Goal: Task Accomplishment & Management: Manage account settings

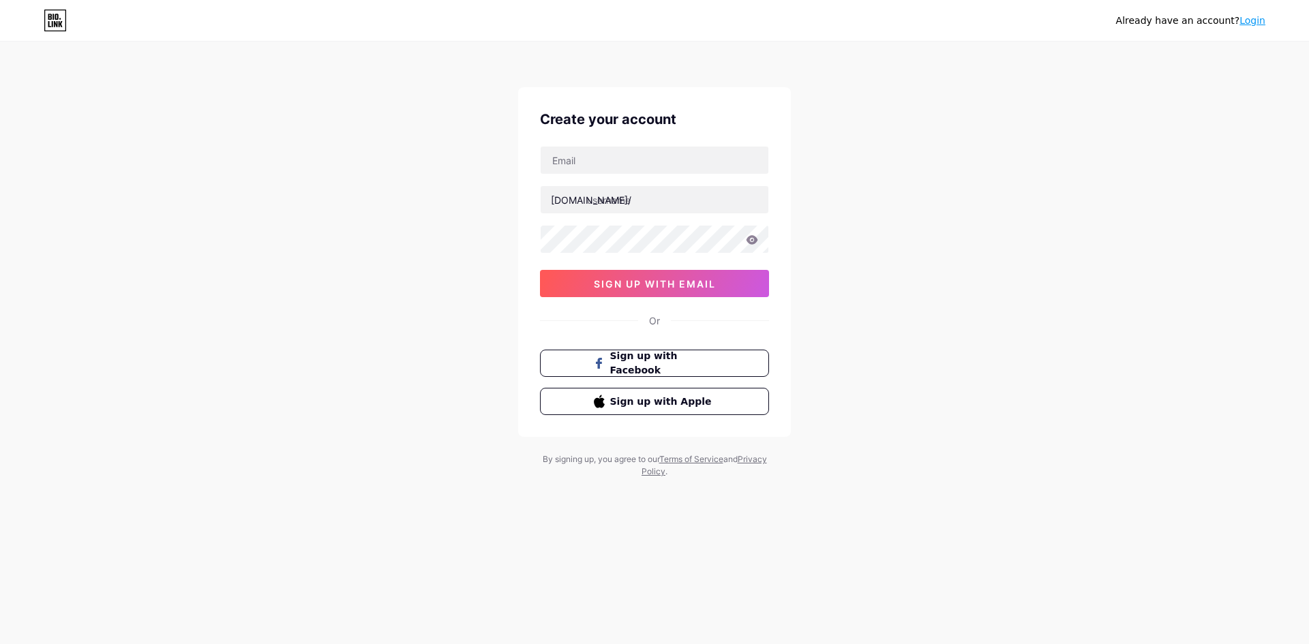
click at [1258, 18] on link "Login" at bounding box center [1253, 20] width 26 height 11
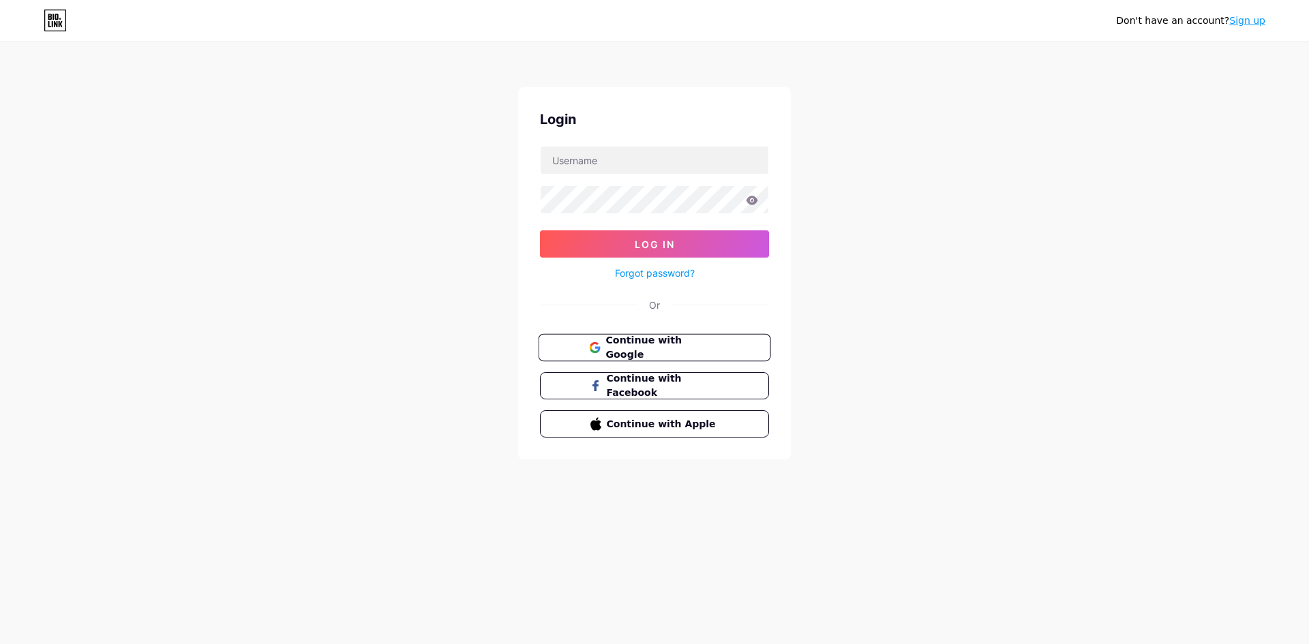
click at [647, 348] on span "Continue with Google" at bounding box center [663, 347] width 114 height 29
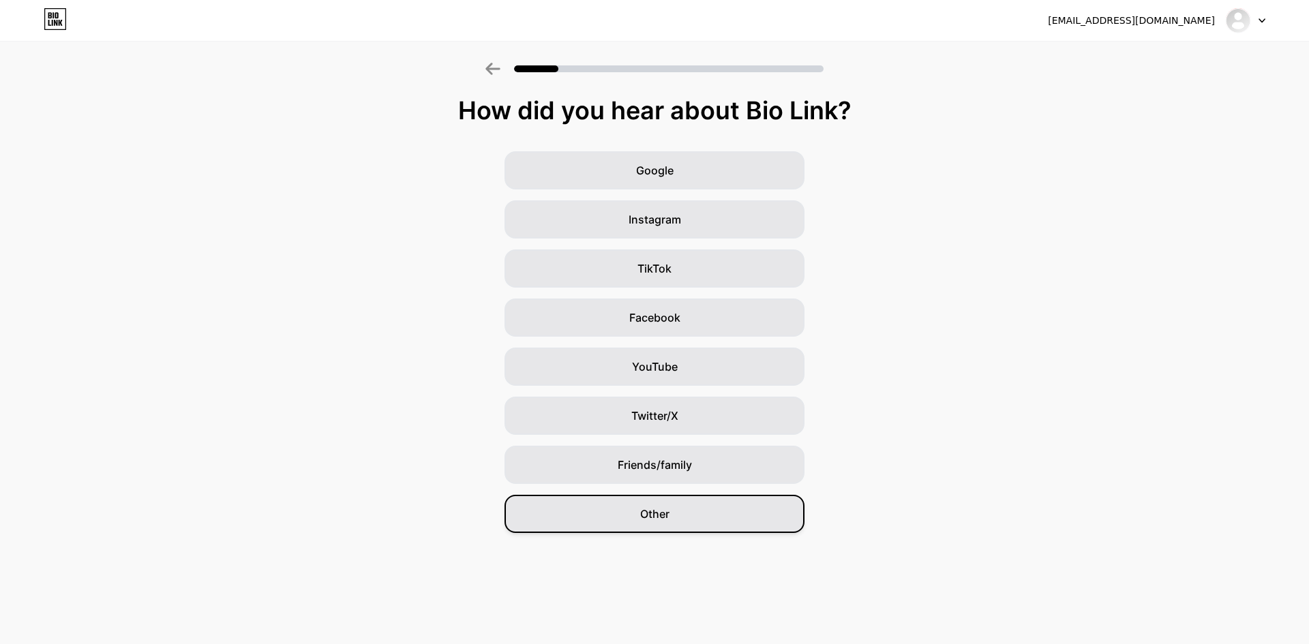
click at [661, 502] on div "Other" at bounding box center [655, 514] width 300 height 38
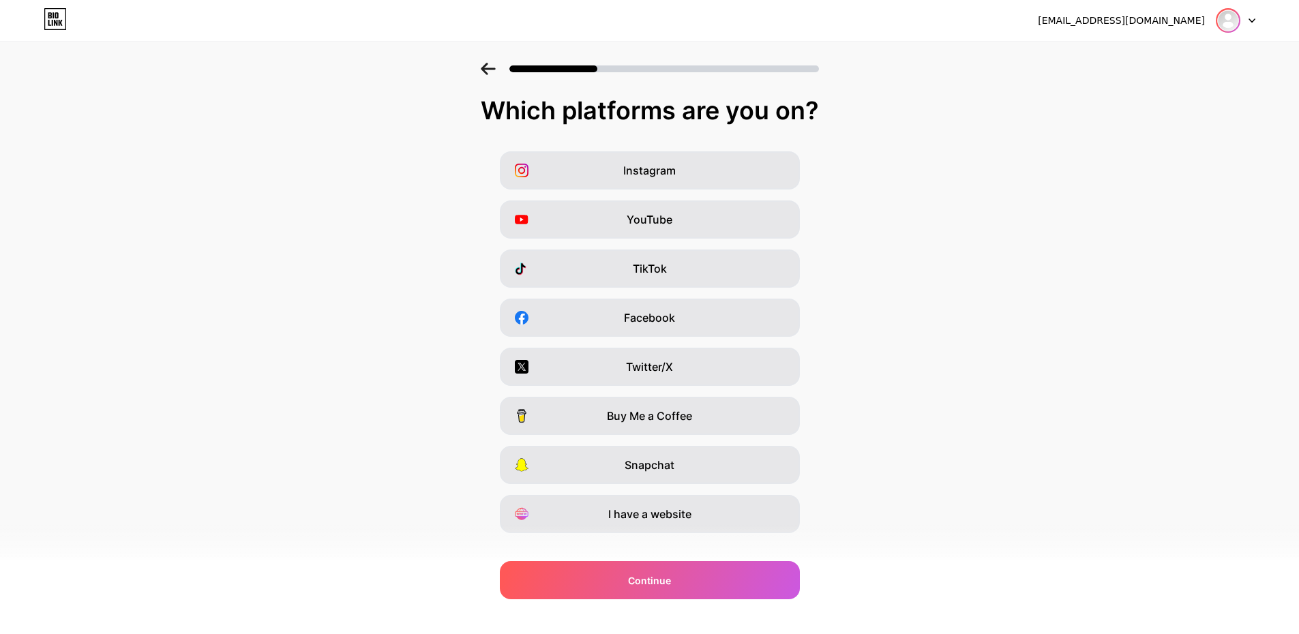
click at [1228, 16] on img at bounding box center [1228, 21] width 22 height 22
click at [1179, 53] on li "Logout" at bounding box center [1170, 56] width 169 height 37
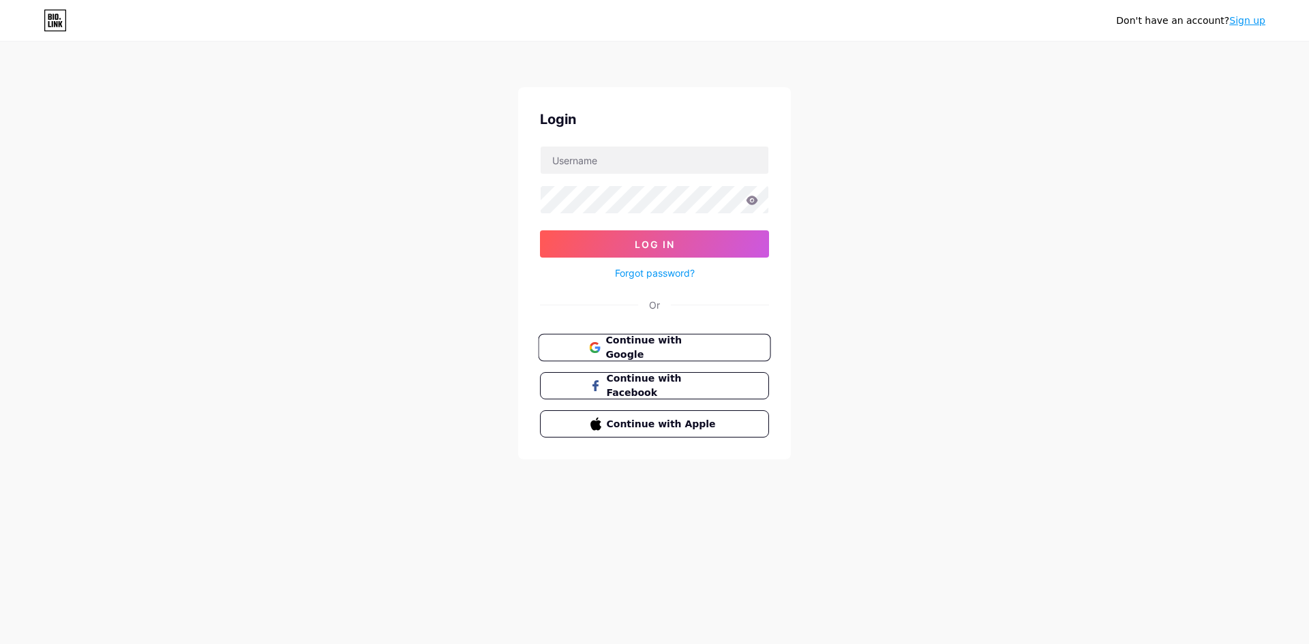
click at [665, 349] on span "Continue with Google" at bounding box center [663, 347] width 114 height 29
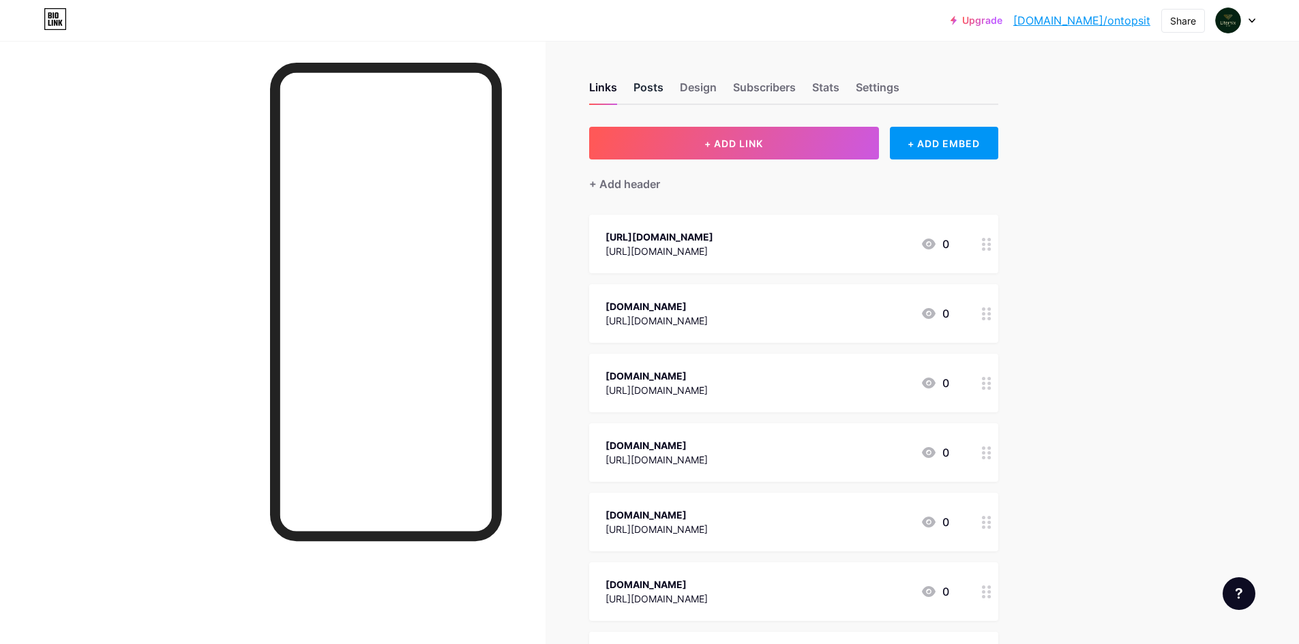
click at [649, 91] on div "Posts" at bounding box center [649, 91] width 30 height 25
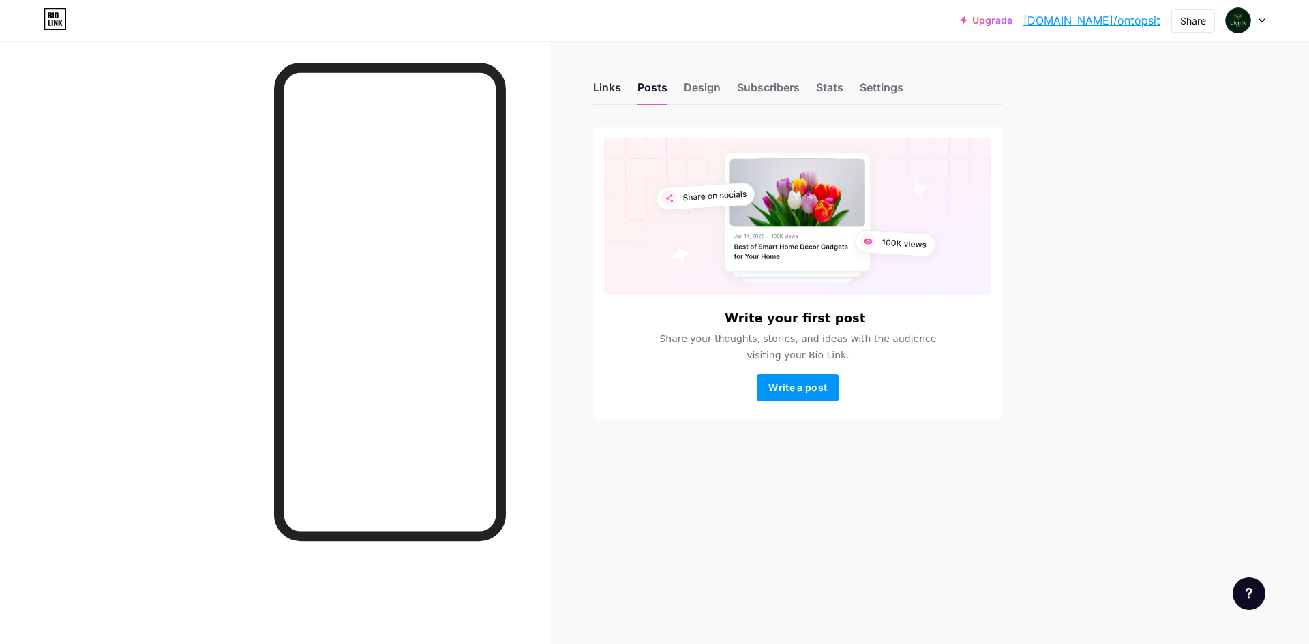
click at [599, 93] on div "Links" at bounding box center [607, 91] width 28 height 25
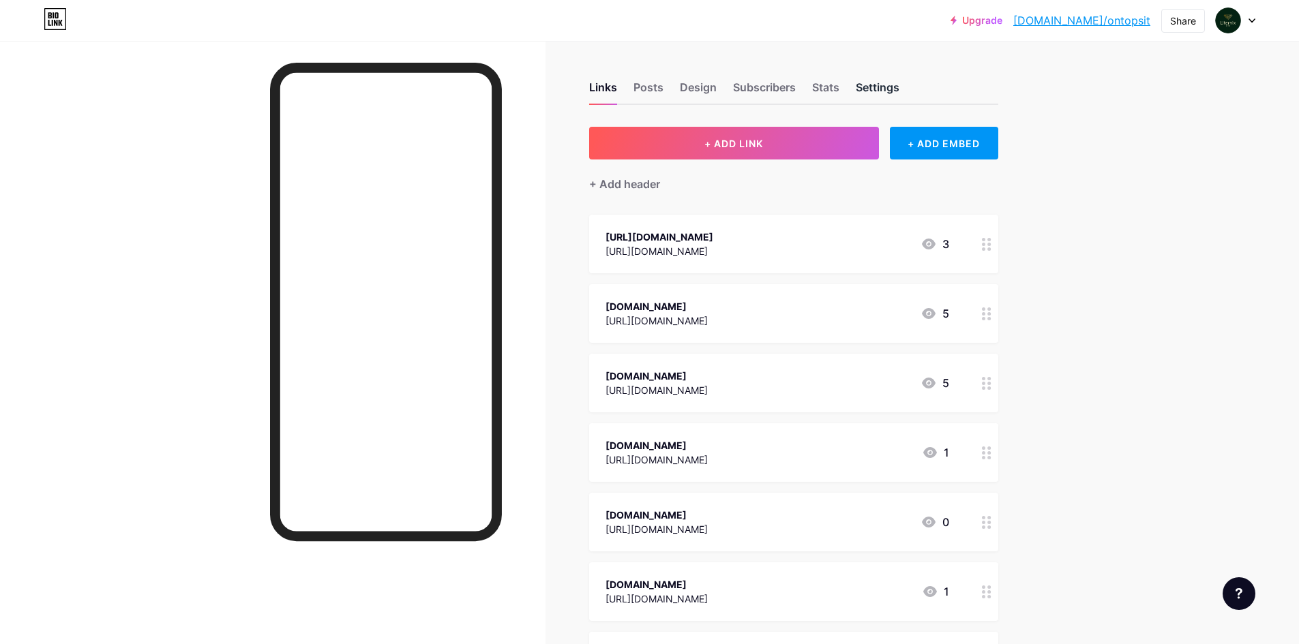
click at [867, 85] on div "Settings" at bounding box center [878, 91] width 44 height 25
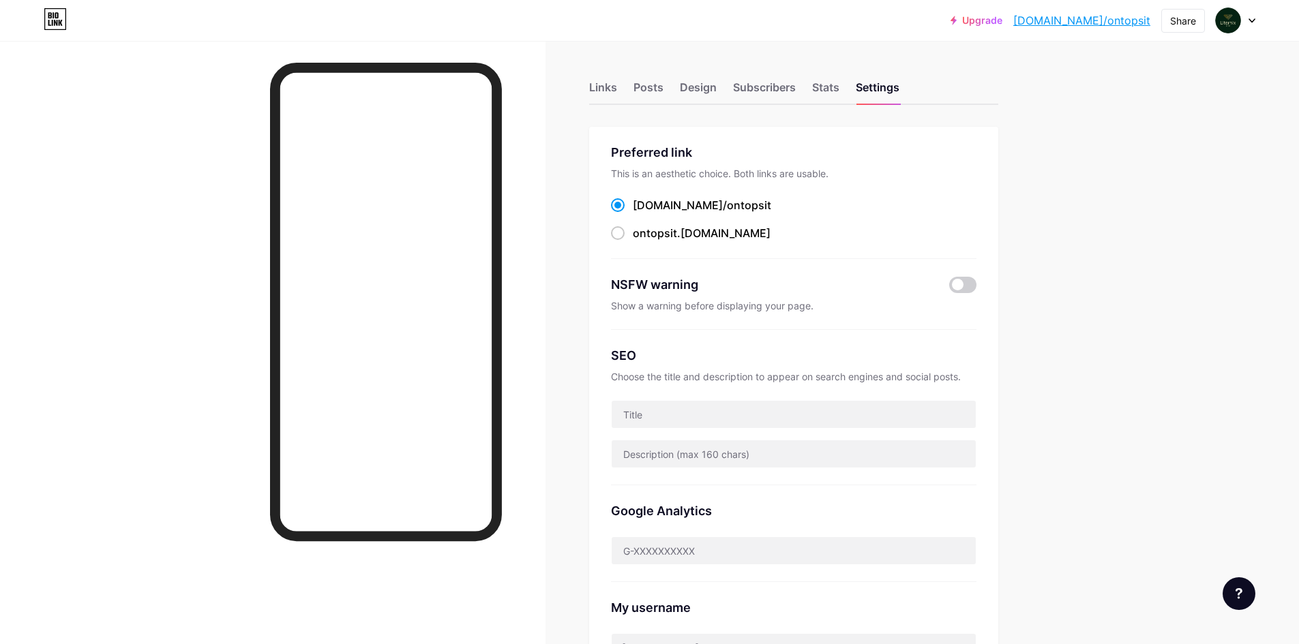
click at [814, 85] on div "Links Posts Design Subscribers Stats Settings" at bounding box center [793, 81] width 409 height 48
click at [820, 89] on div "Stats" at bounding box center [825, 91] width 27 height 25
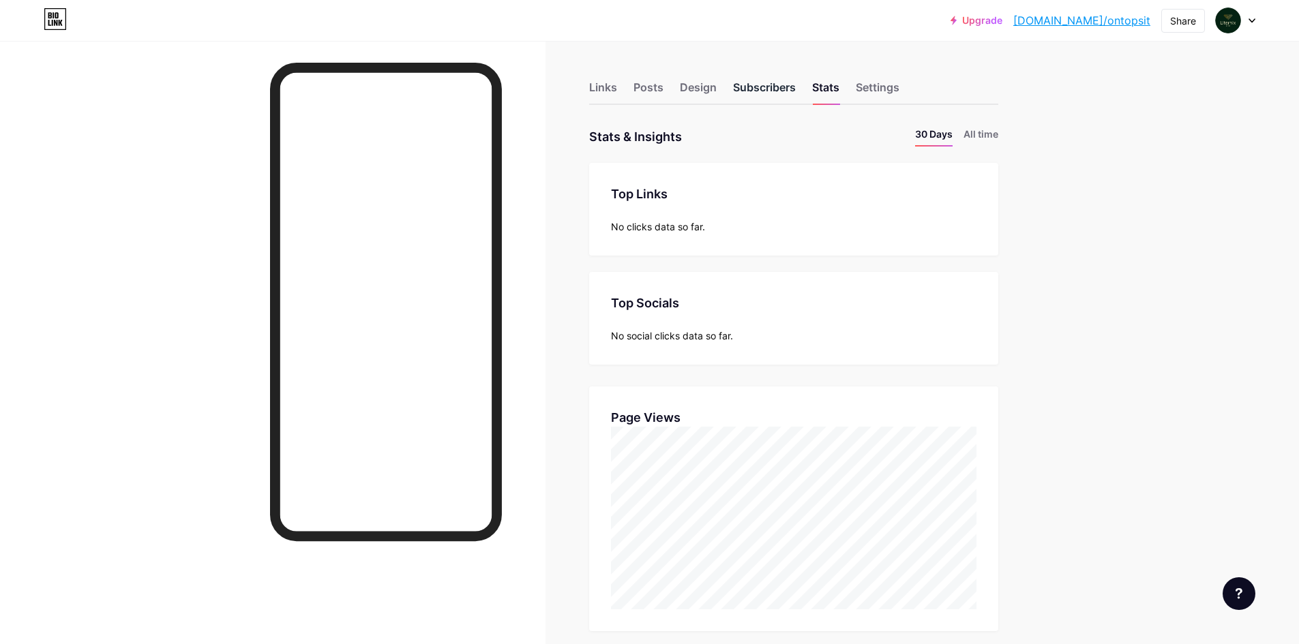
scroll to position [644, 1299]
click at [773, 90] on div "Subscribers" at bounding box center [764, 91] width 63 height 25
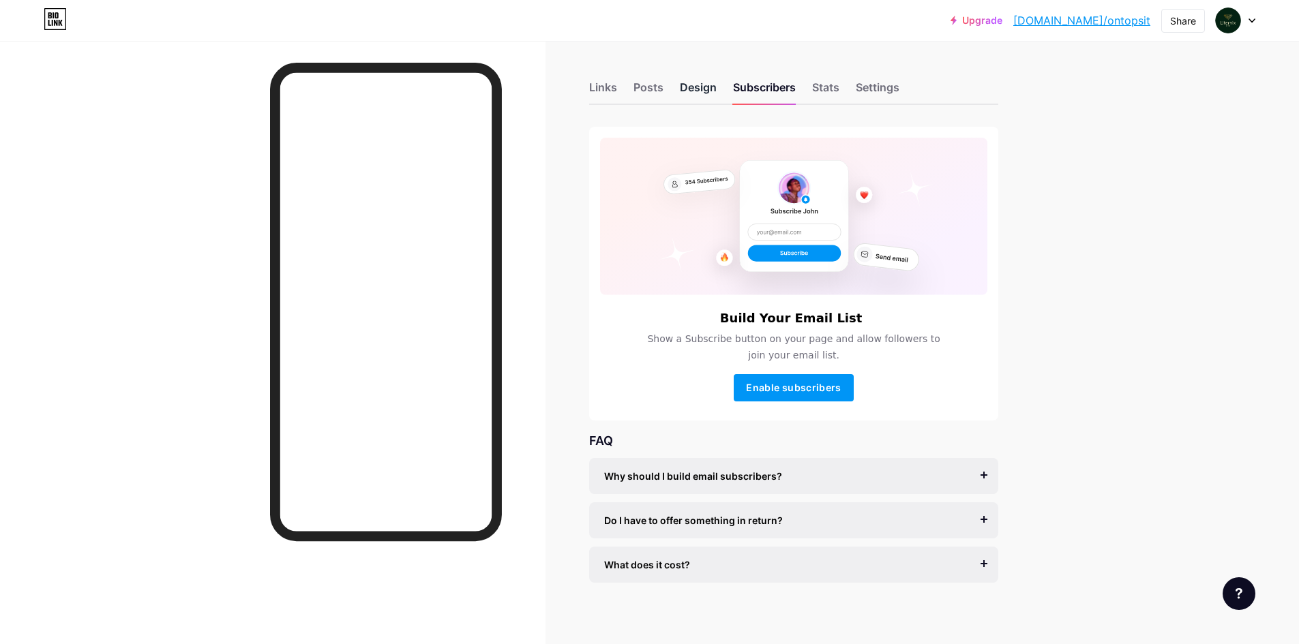
click at [707, 92] on div "Design" at bounding box center [698, 91] width 37 height 25
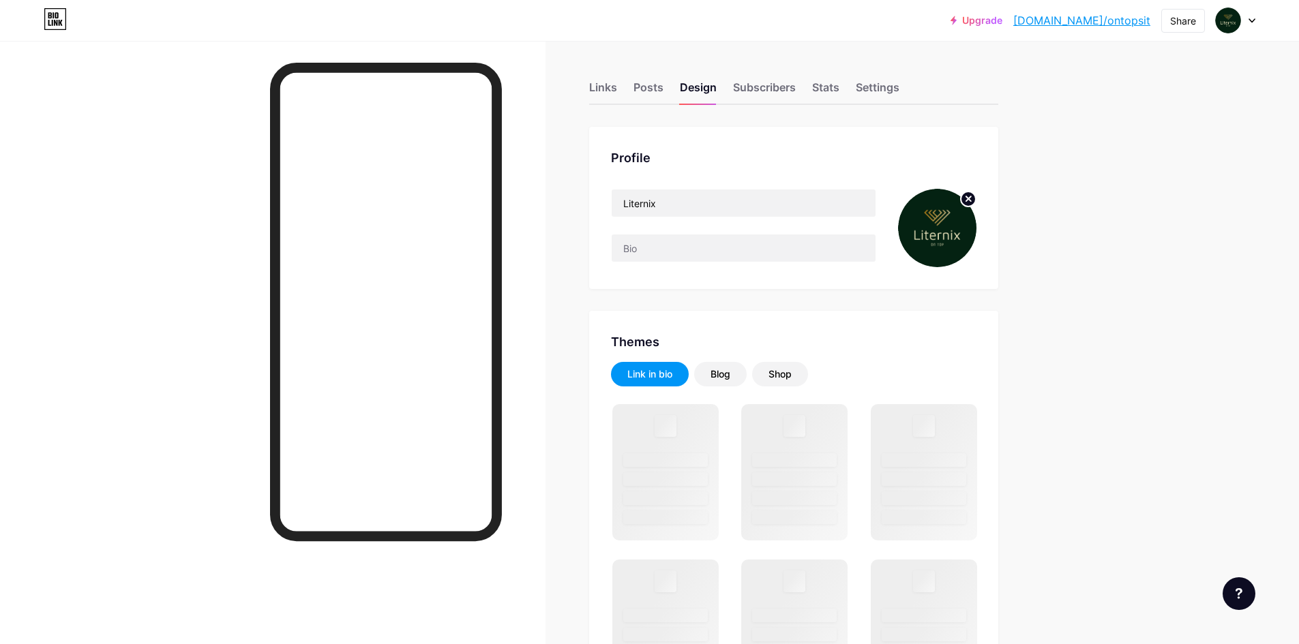
click at [944, 251] on img at bounding box center [937, 228] width 78 height 78
click at [936, 237] on img at bounding box center [937, 228] width 78 height 78
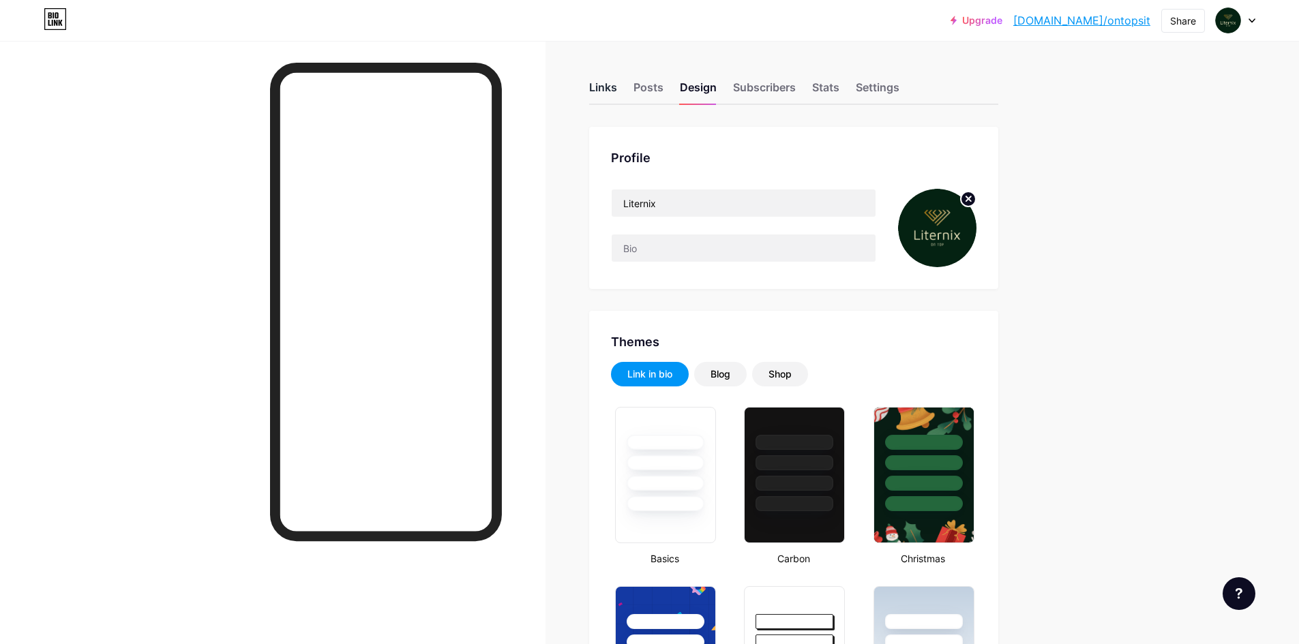
click at [604, 86] on div "Links" at bounding box center [603, 91] width 28 height 25
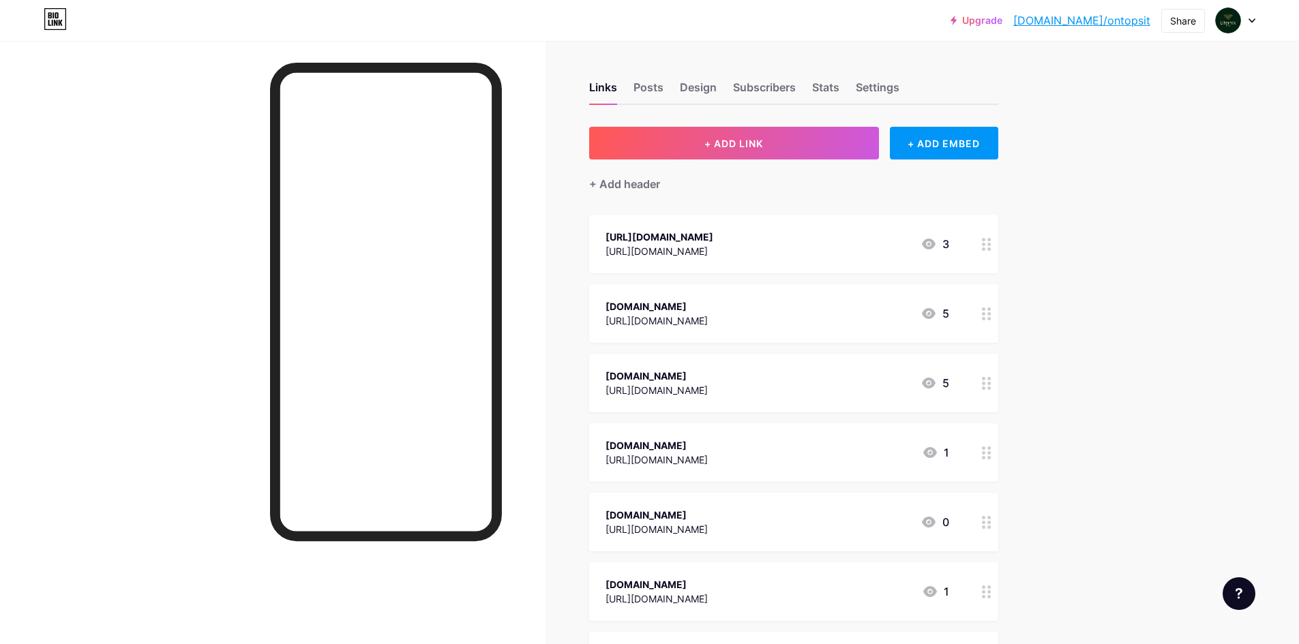
click at [991, 244] on circle at bounding box center [989, 244] width 3 height 3
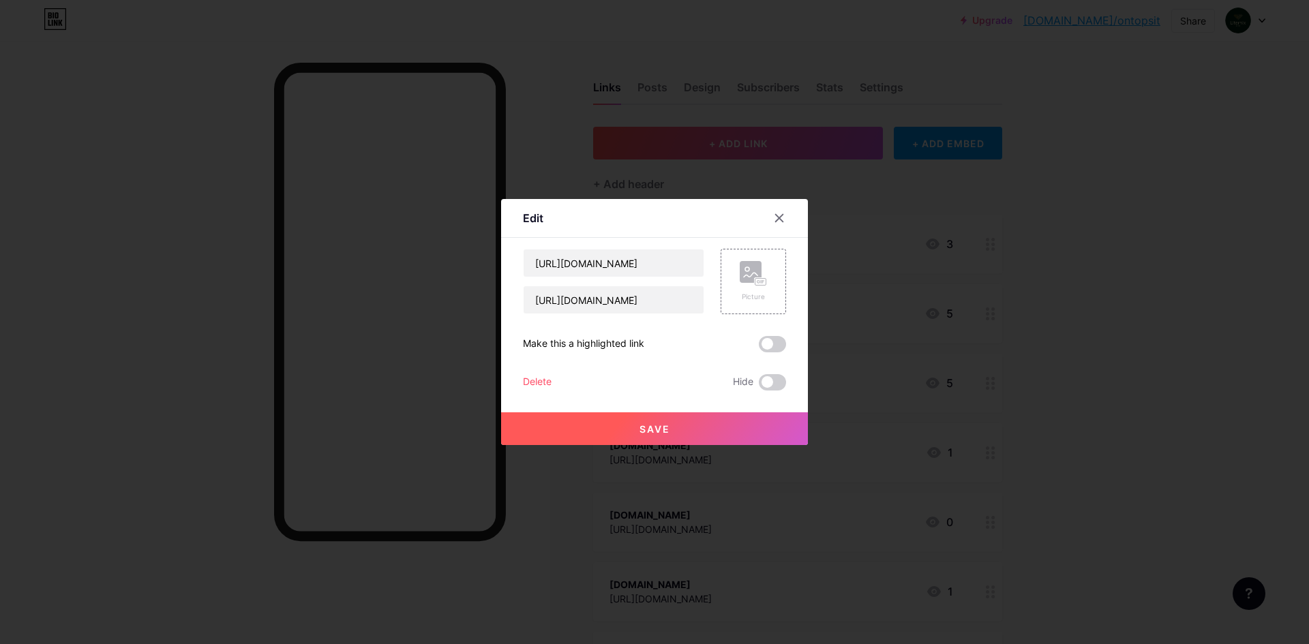
click at [525, 387] on div "Delete" at bounding box center [537, 382] width 29 height 16
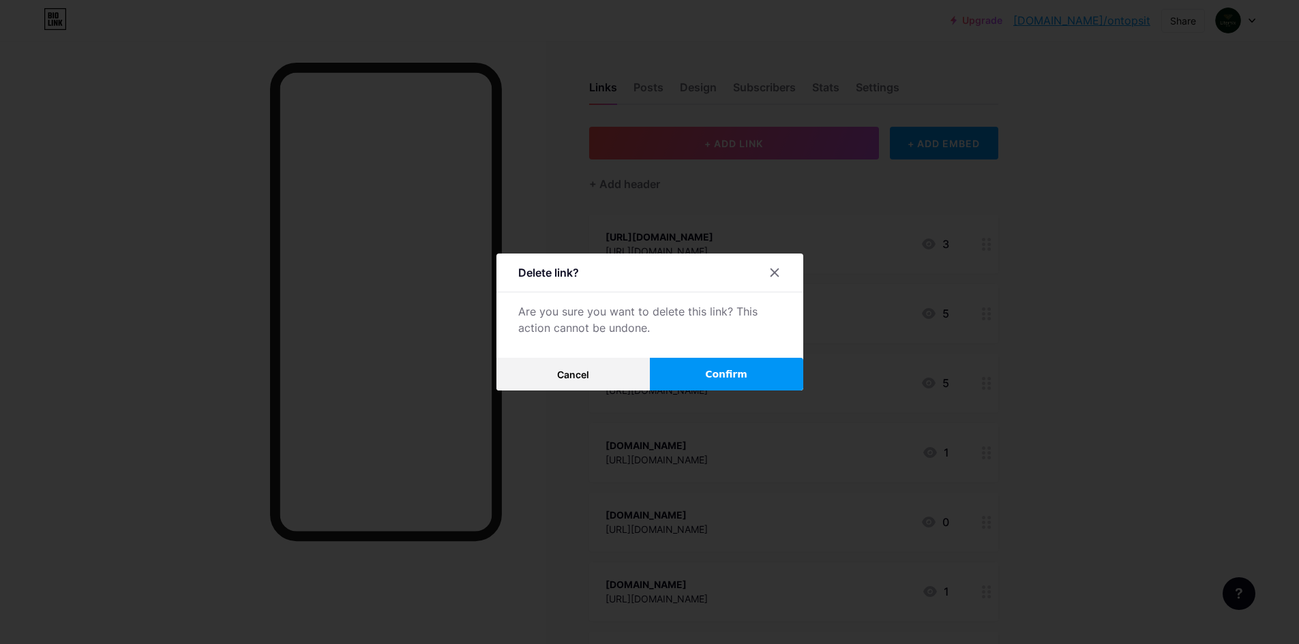
click at [683, 373] on button "Confirm" at bounding box center [726, 374] width 153 height 33
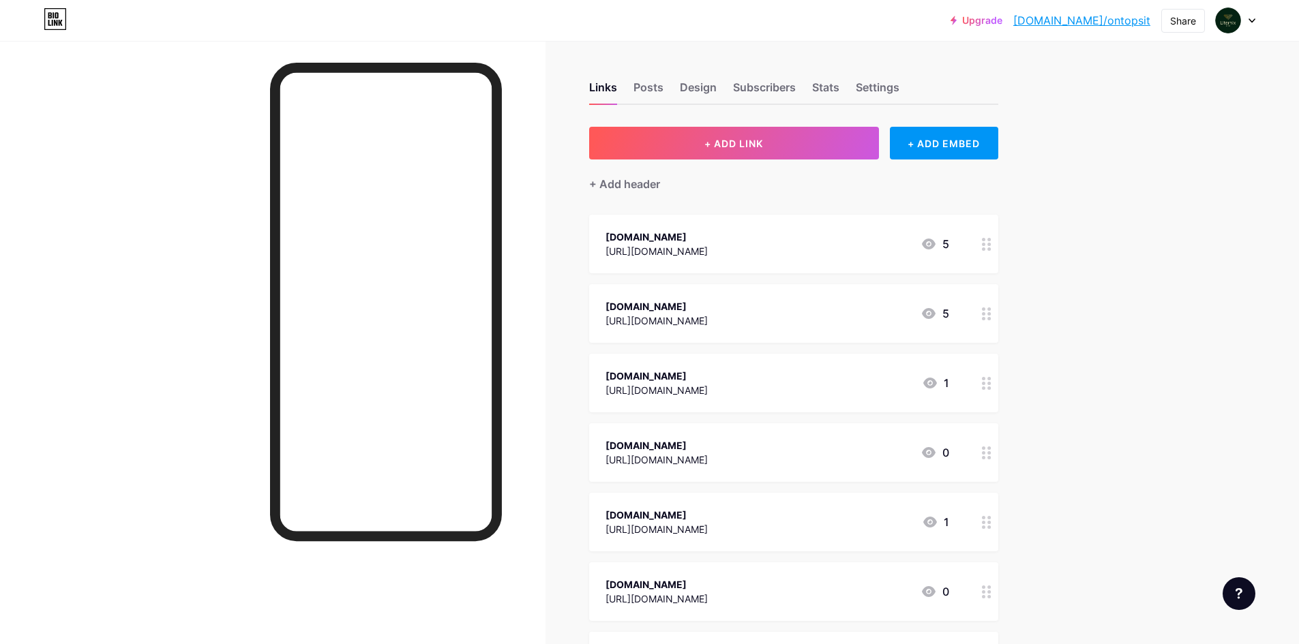
click at [986, 252] on div at bounding box center [986, 244] width 23 height 59
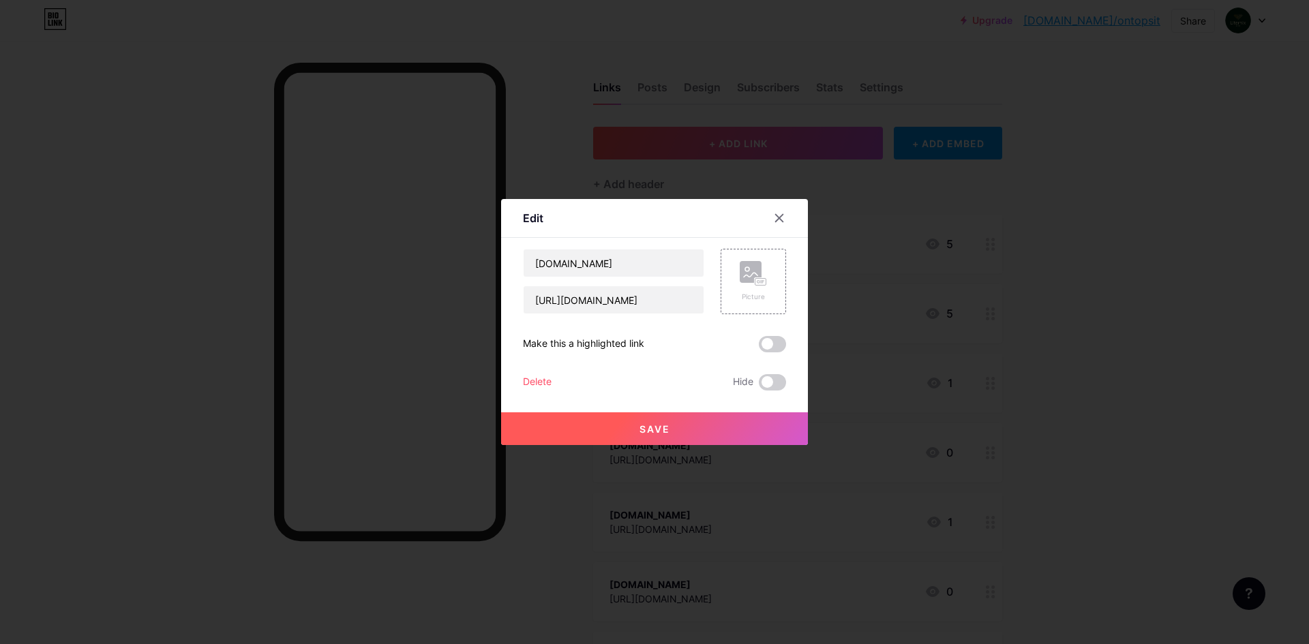
click at [539, 386] on div "Delete" at bounding box center [537, 382] width 29 height 16
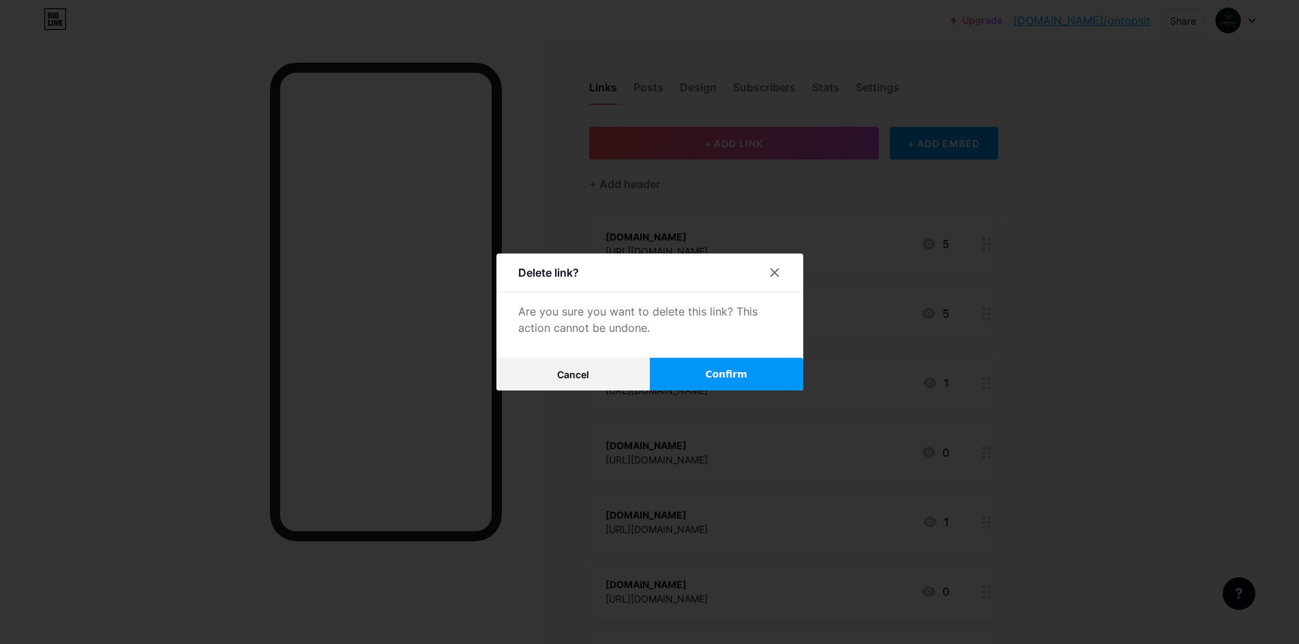
click at [705, 368] on button "Confirm" at bounding box center [726, 374] width 153 height 33
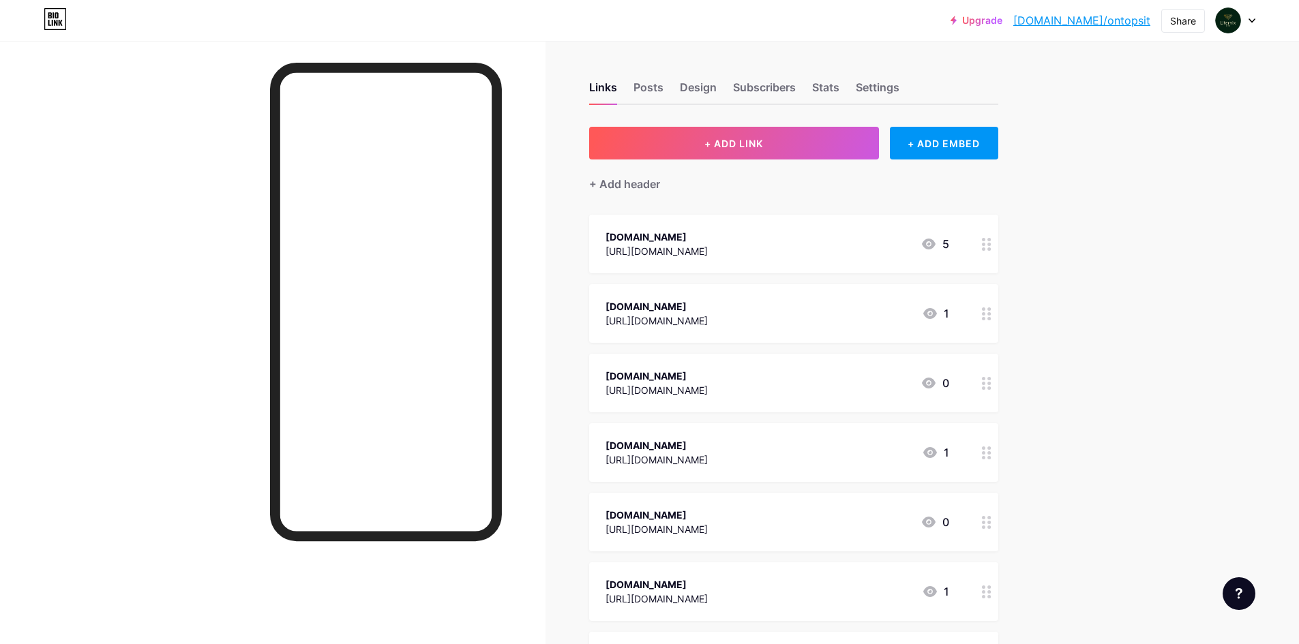
click at [985, 246] on div at bounding box center [986, 244] width 23 height 59
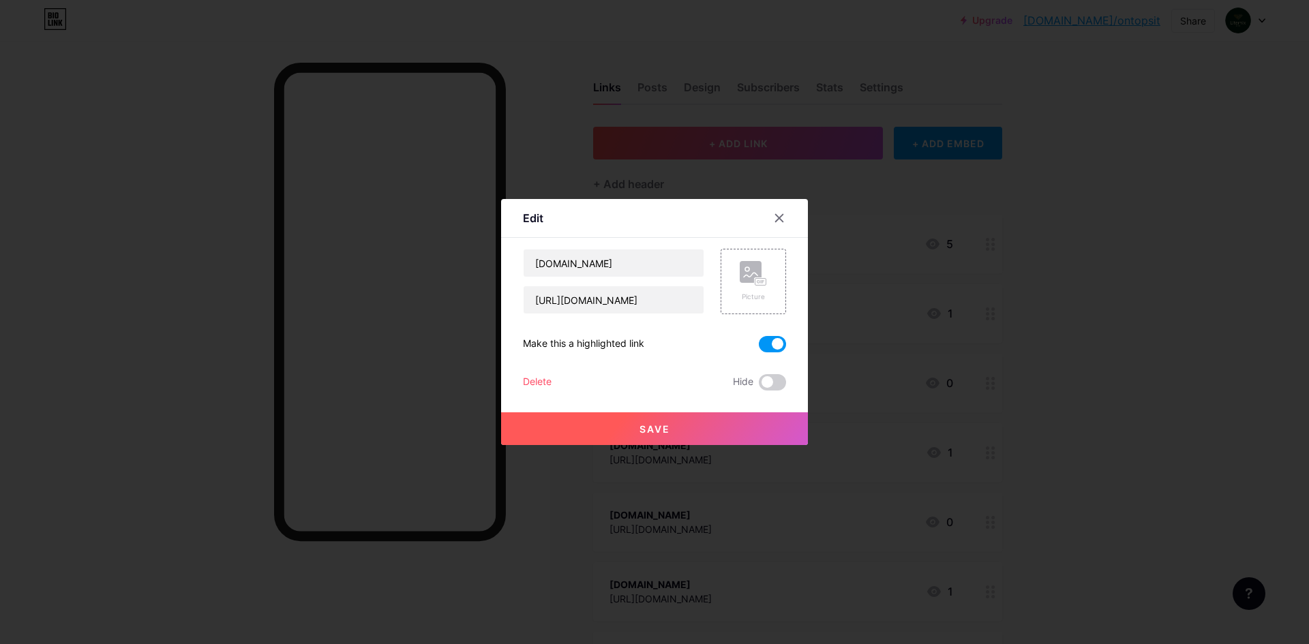
click at [554, 379] on div "Delete Hide" at bounding box center [654, 382] width 263 height 16
click at [547, 381] on div "Delete" at bounding box center [537, 382] width 29 height 16
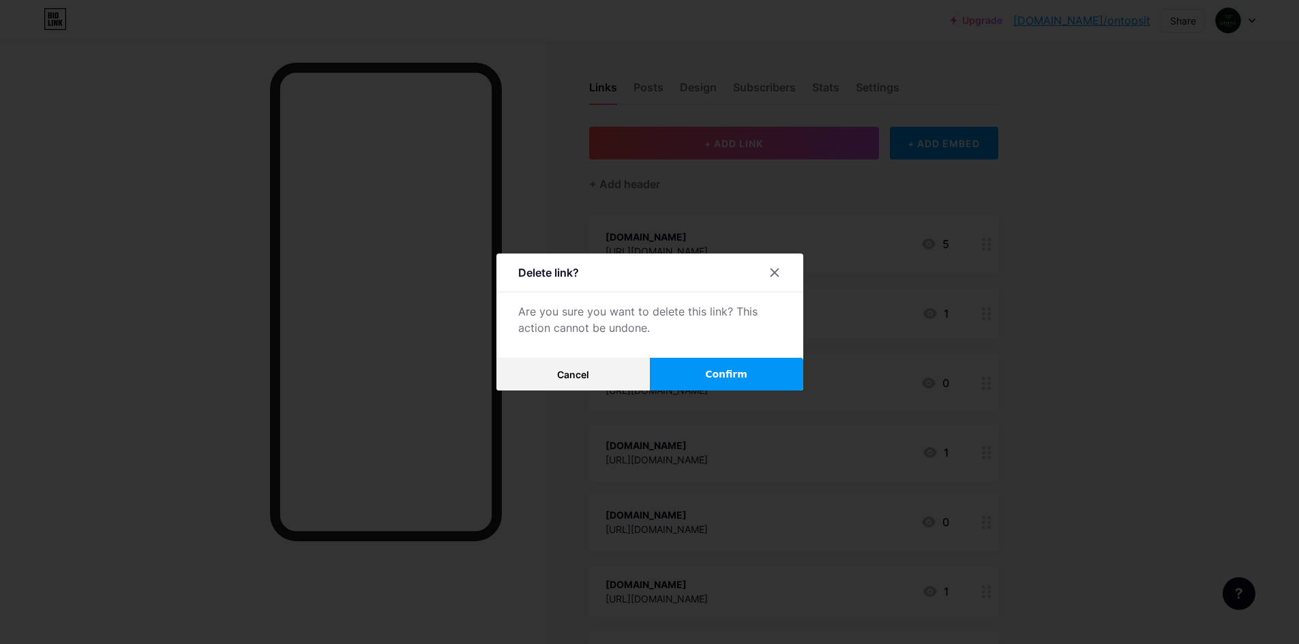
click at [737, 373] on span "Confirm" at bounding box center [726, 375] width 42 height 14
click at [650, 358] on button "Confirm" at bounding box center [726, 374] width 153 height 33
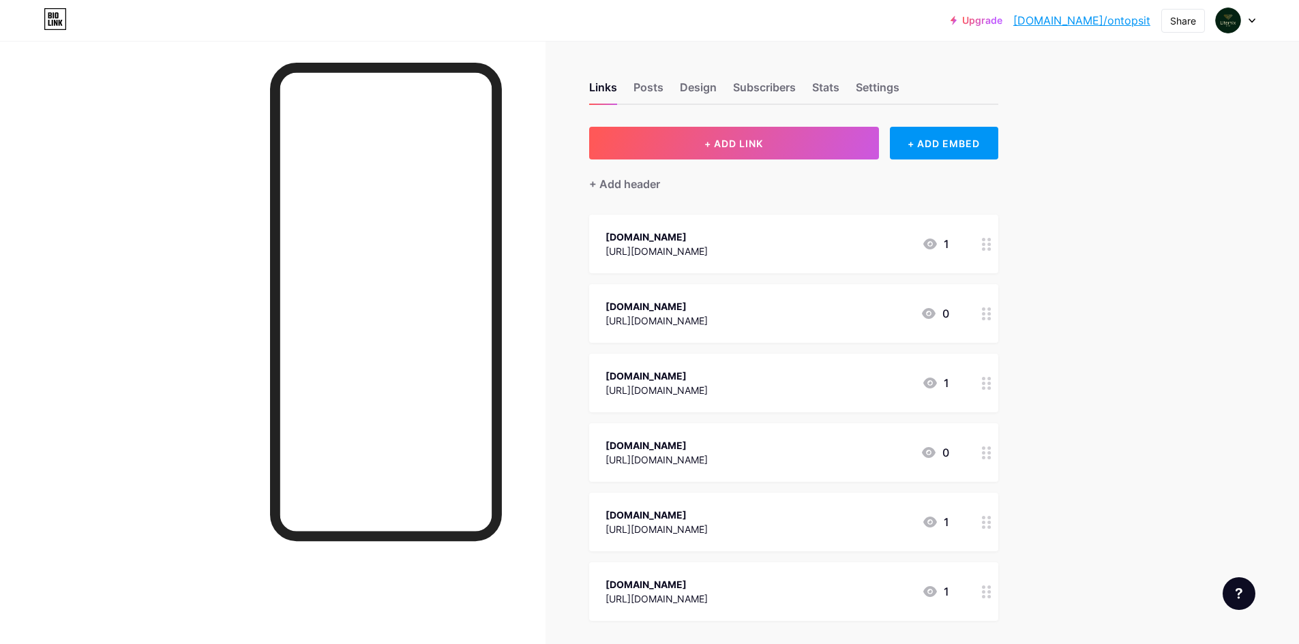
click at [983, 244] on div at bounding box center [986, 244] width 23 height 59
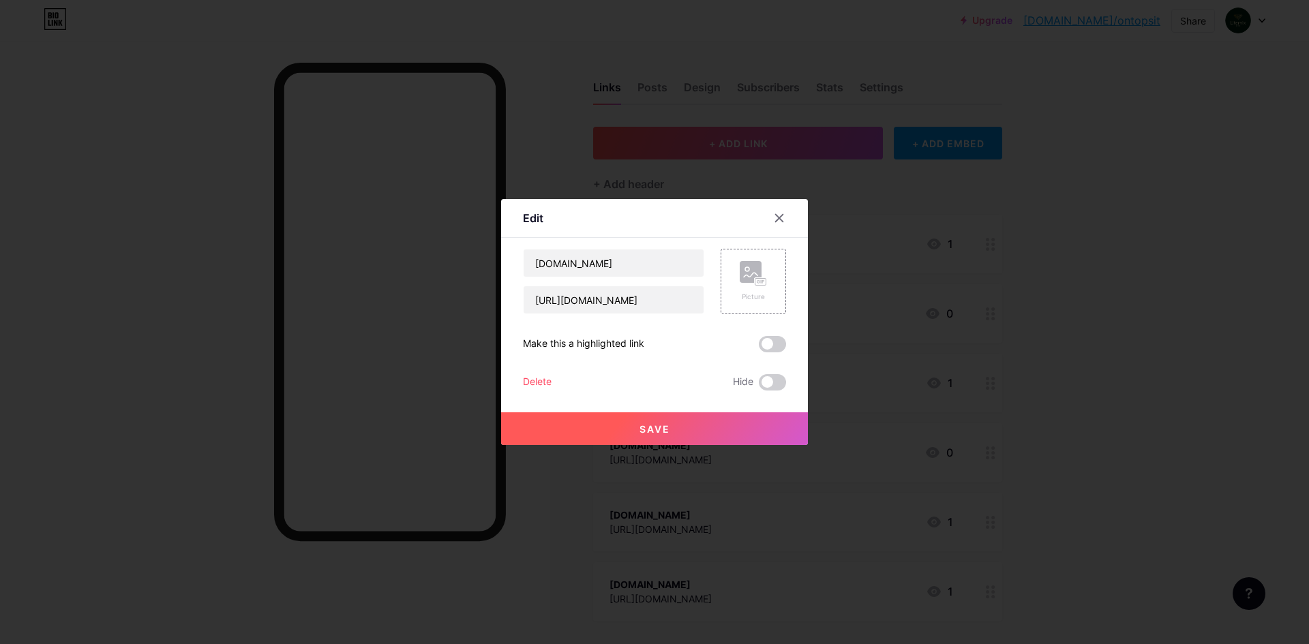
click at [509, 382] on div "Edit Content YouTube Play YouTube video without leaving your page. ADD Vimeo Pl…" at bounding box center [654, 322] width 307 height 246
click at [528, 381] on div "Delete" at bounding box center [537, 382] width 29 height 16
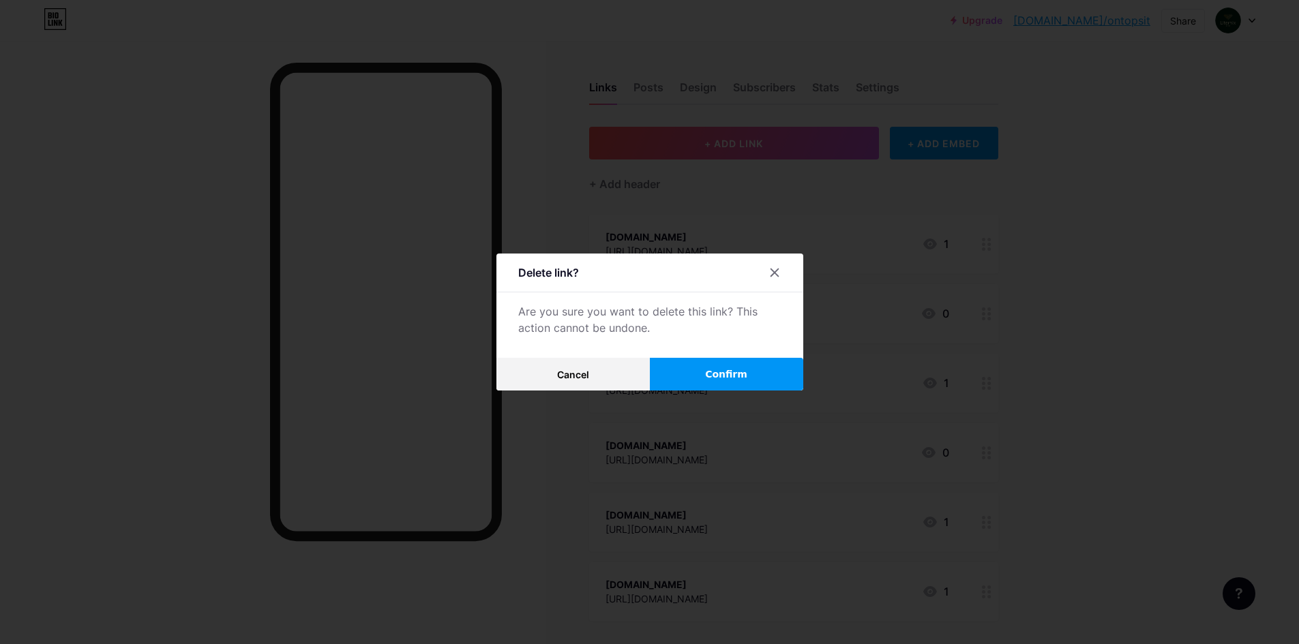
click at [726, 373] on span "Confirm" at bounding box center [726, 375] width 42 height 14
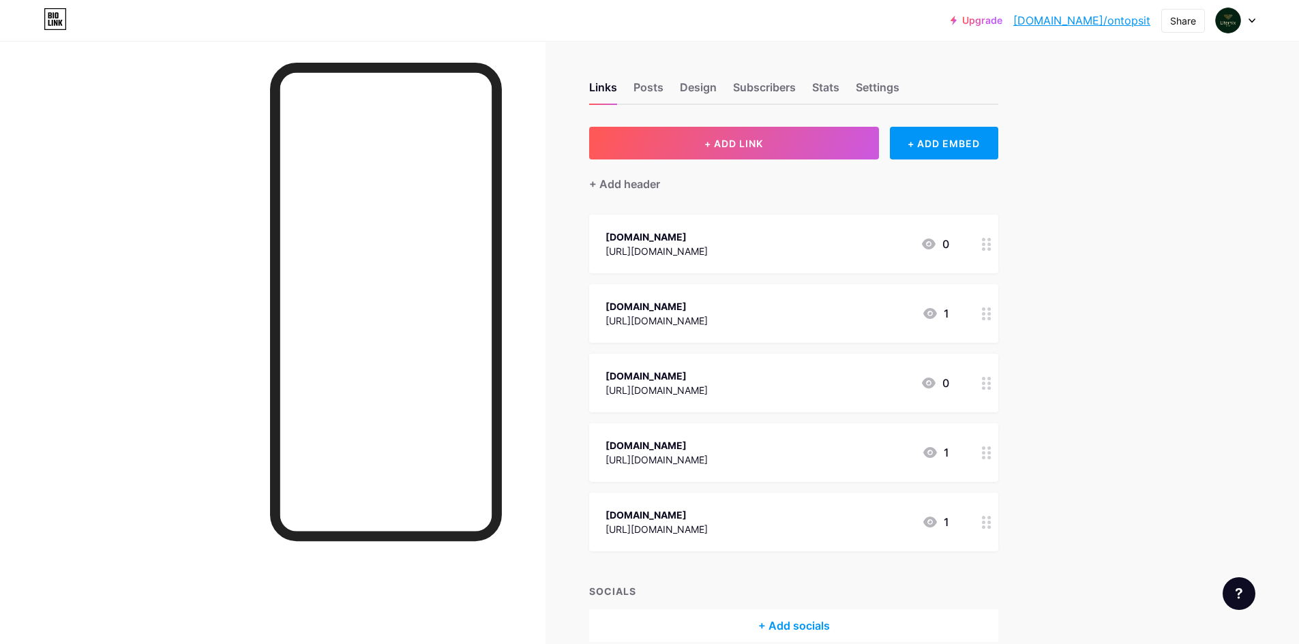
click at [991, 248] on circle at bounding box center [989, 249] width 3 height 3
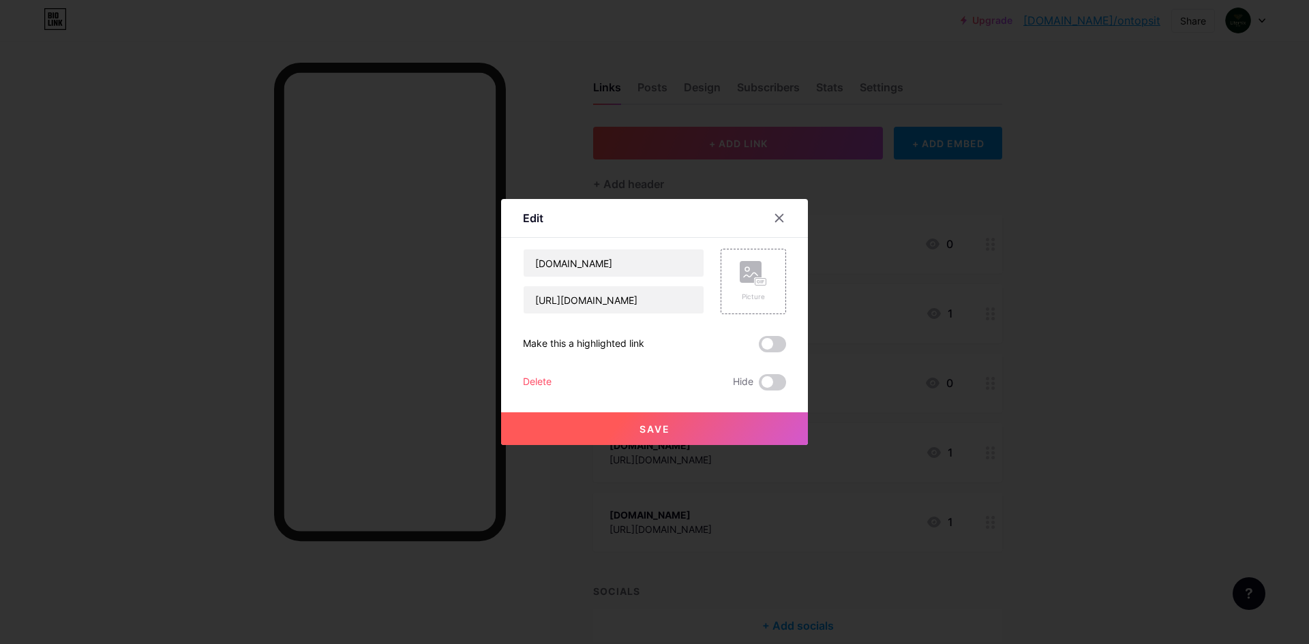
click at [537, 385] on div "Delete" at bounding box center [537, 382] width 29 height 16
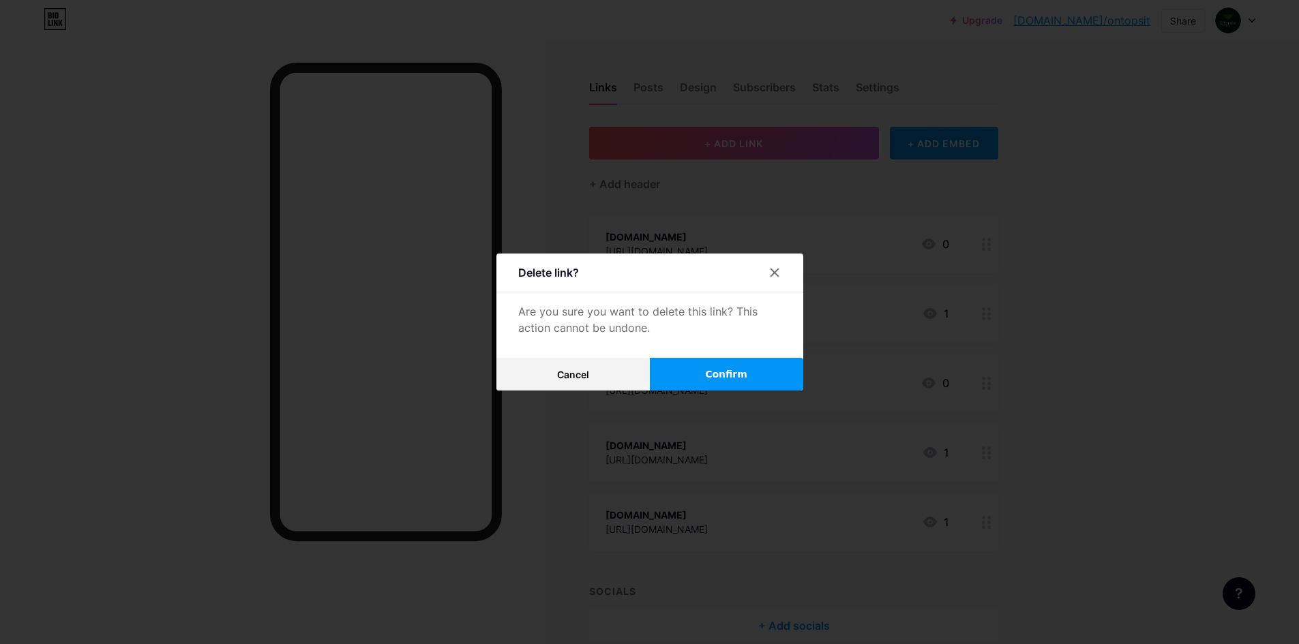
click at [704, 371] on button "Confirm" at bounding box center [726, 374] width 153 height 33
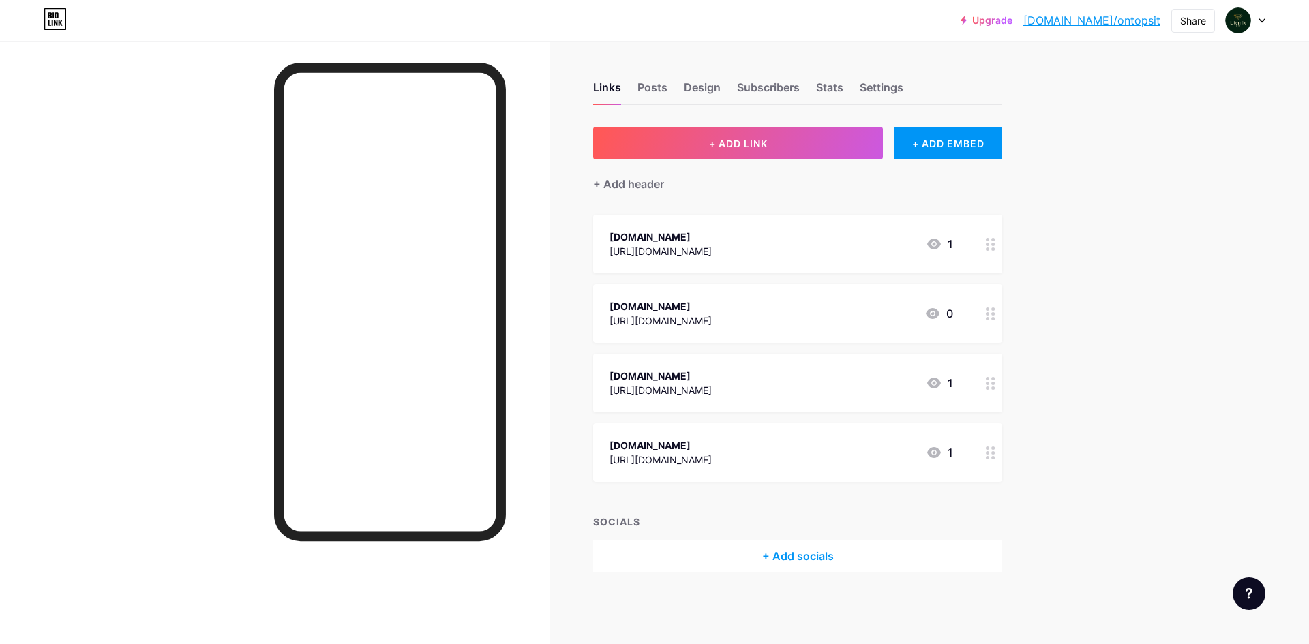
click at [991, 243] on icon at bounding box center [991, 244] width 10 height 13
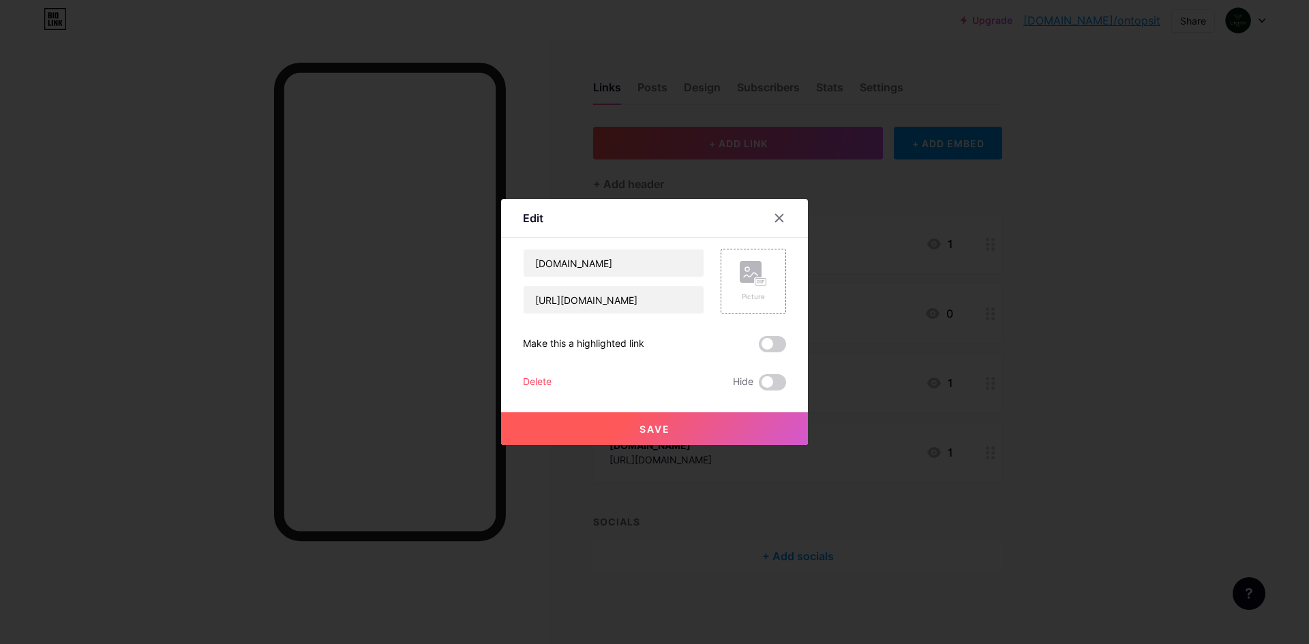
click at [541, 389] on div "Delete" at bounding box center [537, 382] width 29 height 16
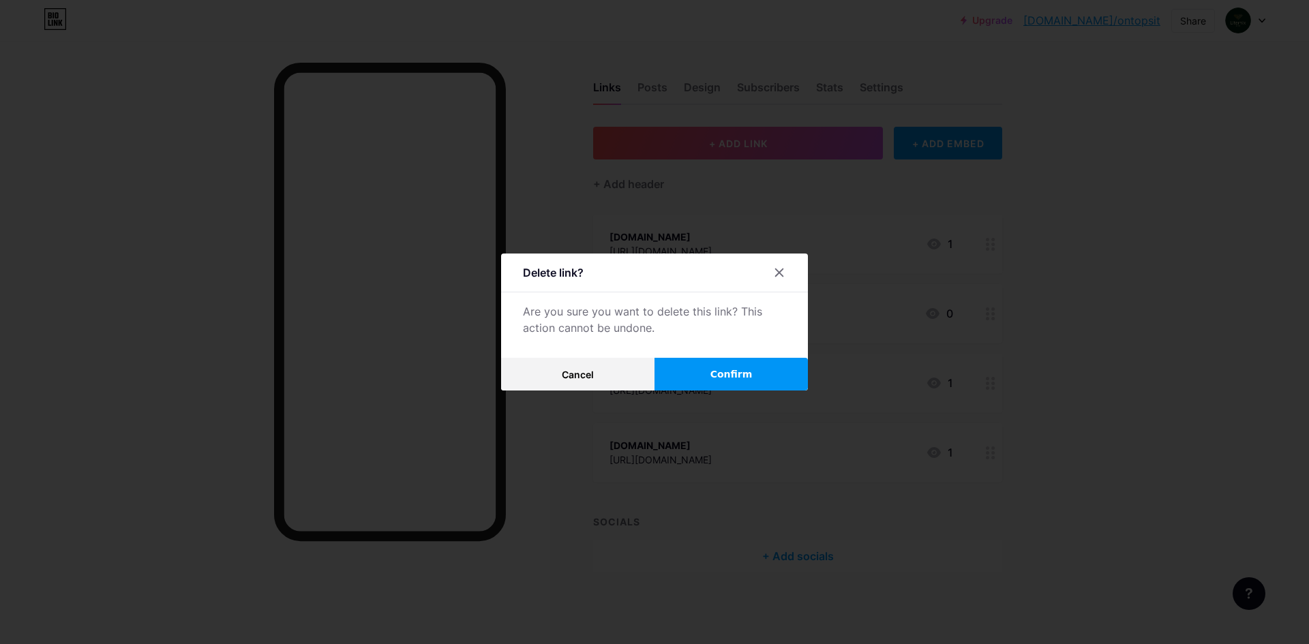
click at [734, 378] on span "Confirm" at bounding box center [732, 375] width 42 height 14
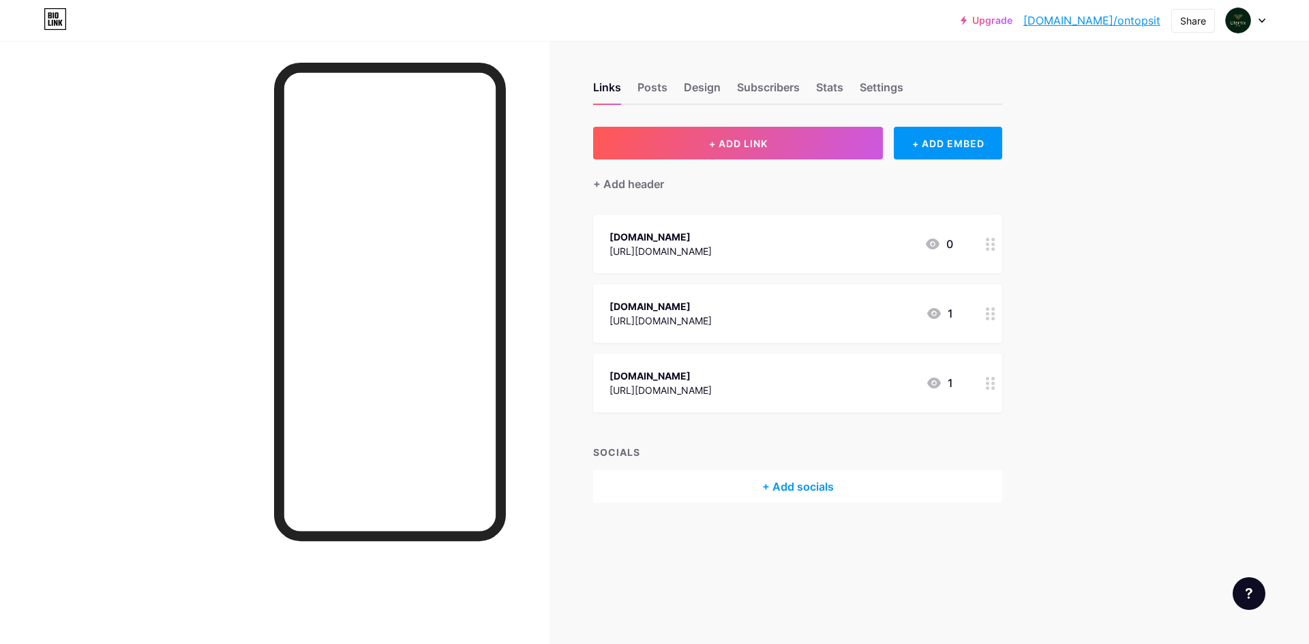
click at [991, 250] on div at bounding box center [990, 244] width 23 height 59
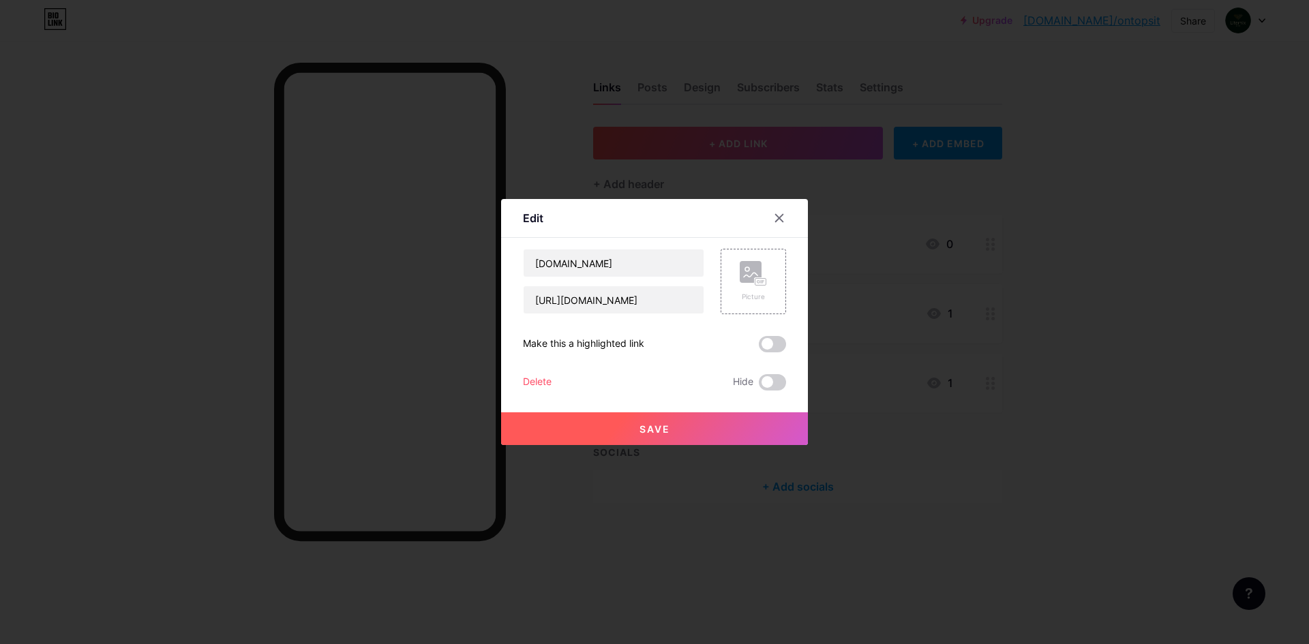
click at [541, 387] on div "Delete" at bounding box center [537, 382] width 29 height 16
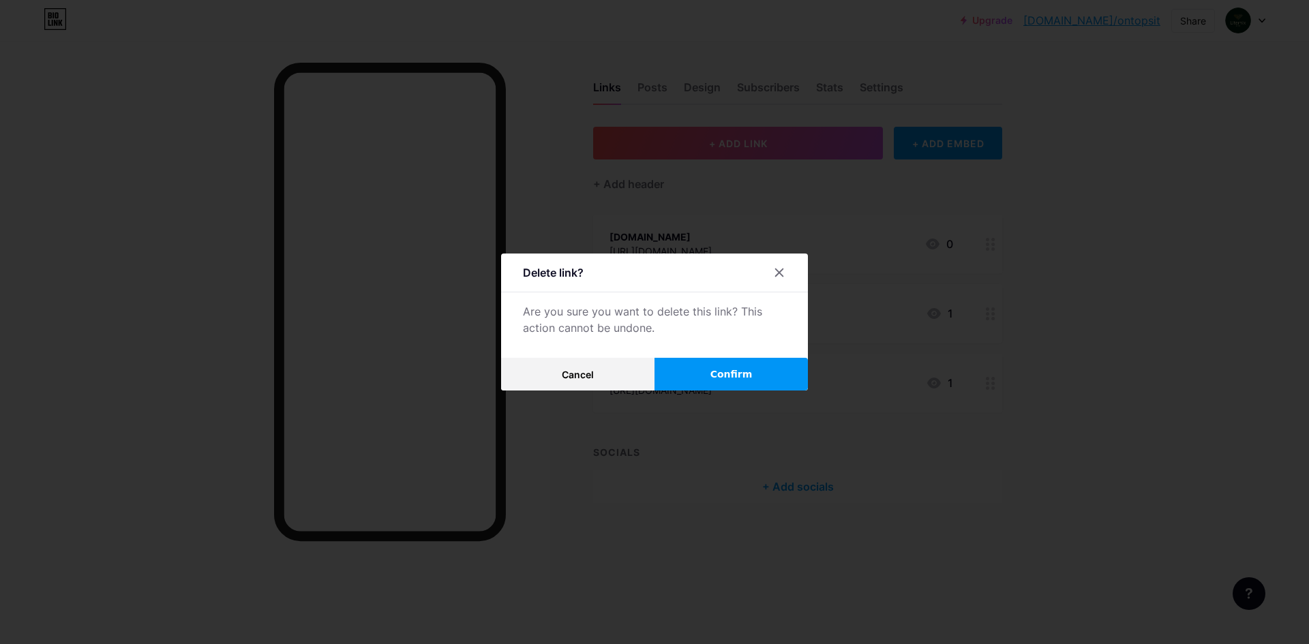
click at [717, 373] on span "Confirm" at bounding box center [732, 375] width 42 height 14
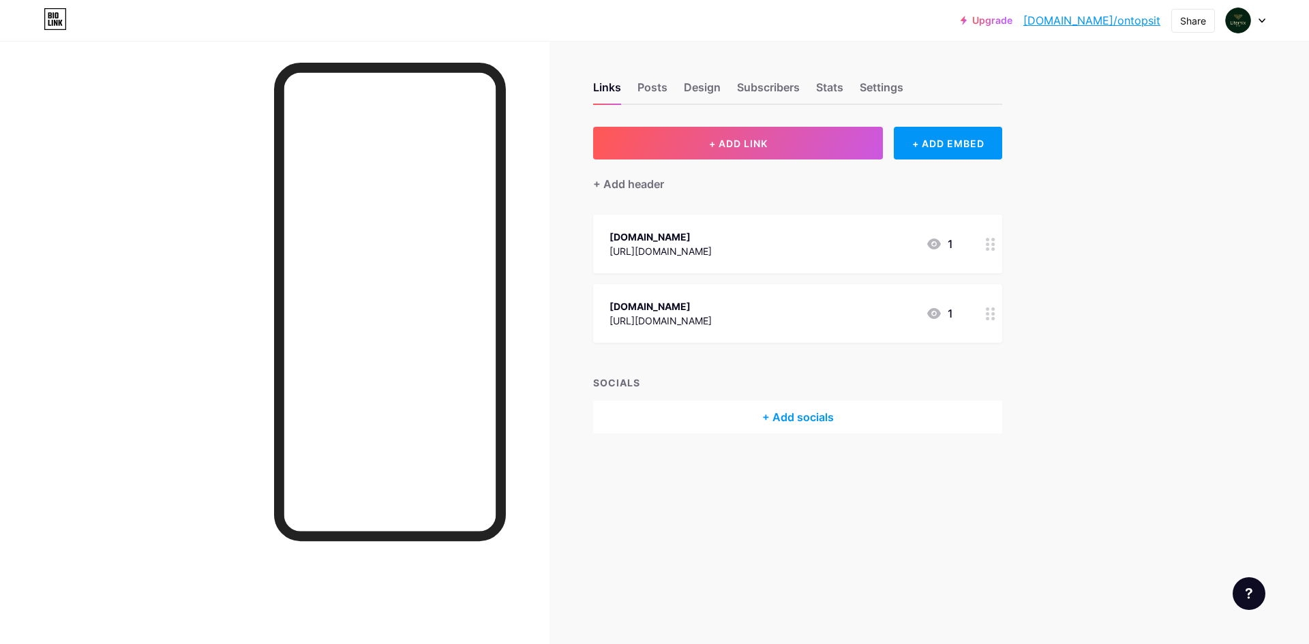
click at [987, 242] on icon at bounding box center [991, 244] width 10 height 13
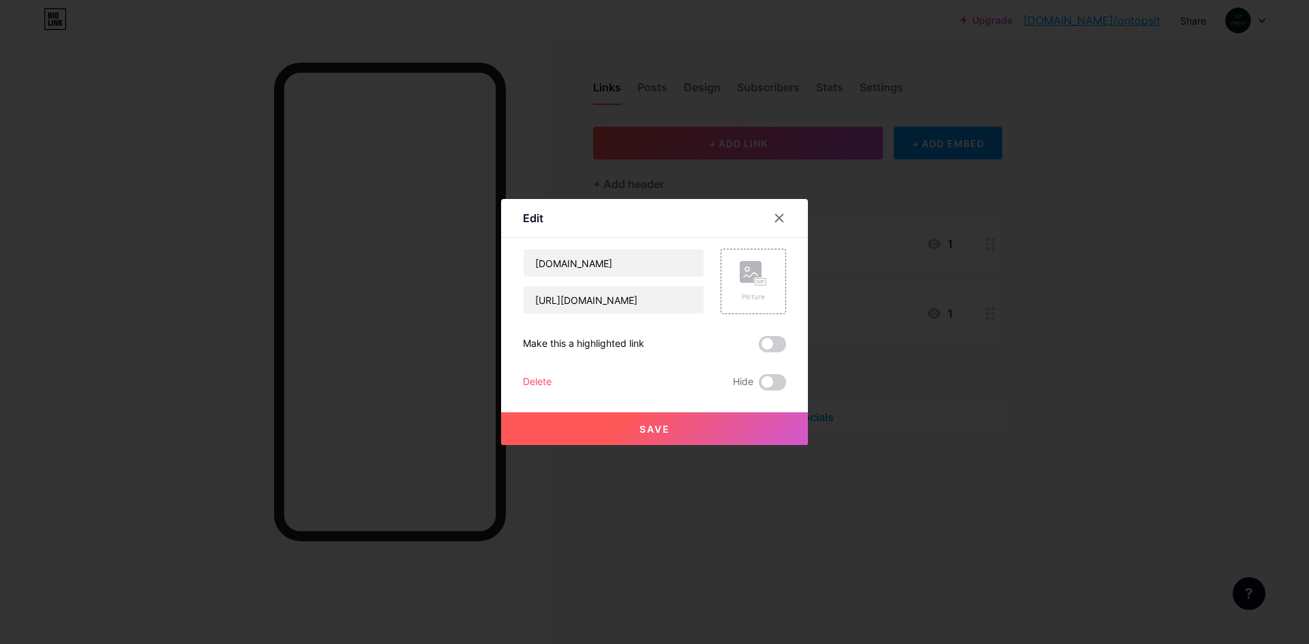
click at [535, 376] on div "Delete" at bounding box center [537, 382] width 29 height 16
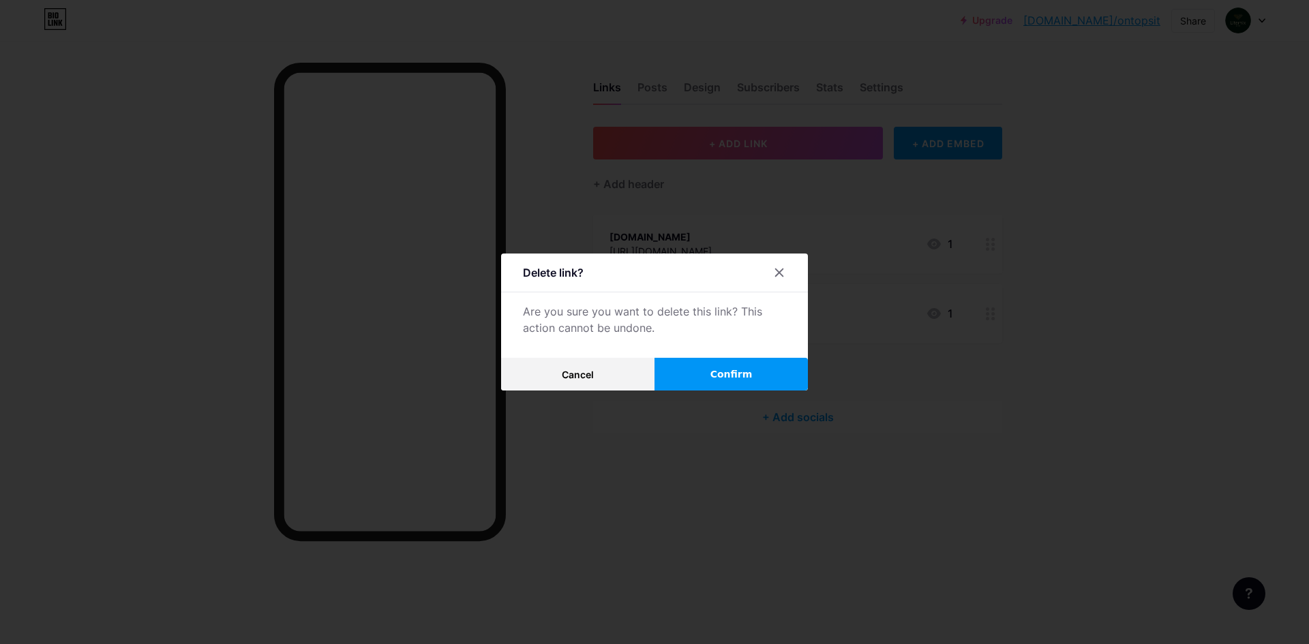
click at [679, 377] on button "Confirm" at bounding box center [731, 374] width 153 height 33
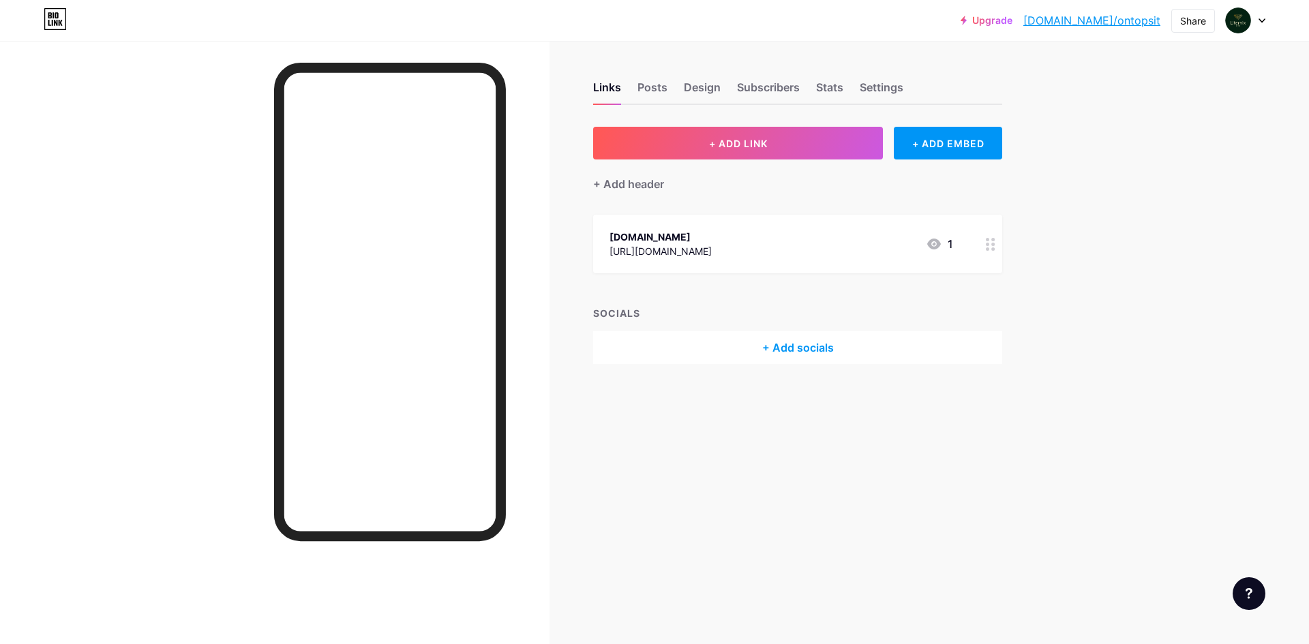
click at [988, 244] on circle at bounding box center [987, 244] width 3 height 3
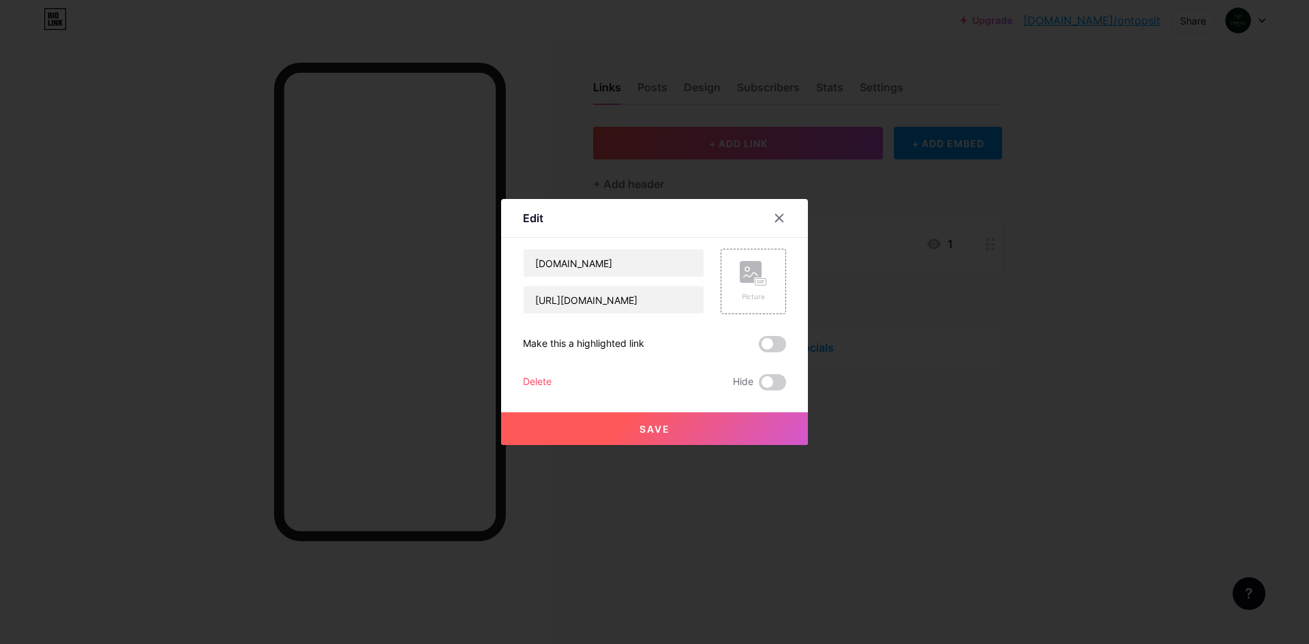
click at [542, 386] on div "Delete" at bounding box center [537, 382] width 29 height 16
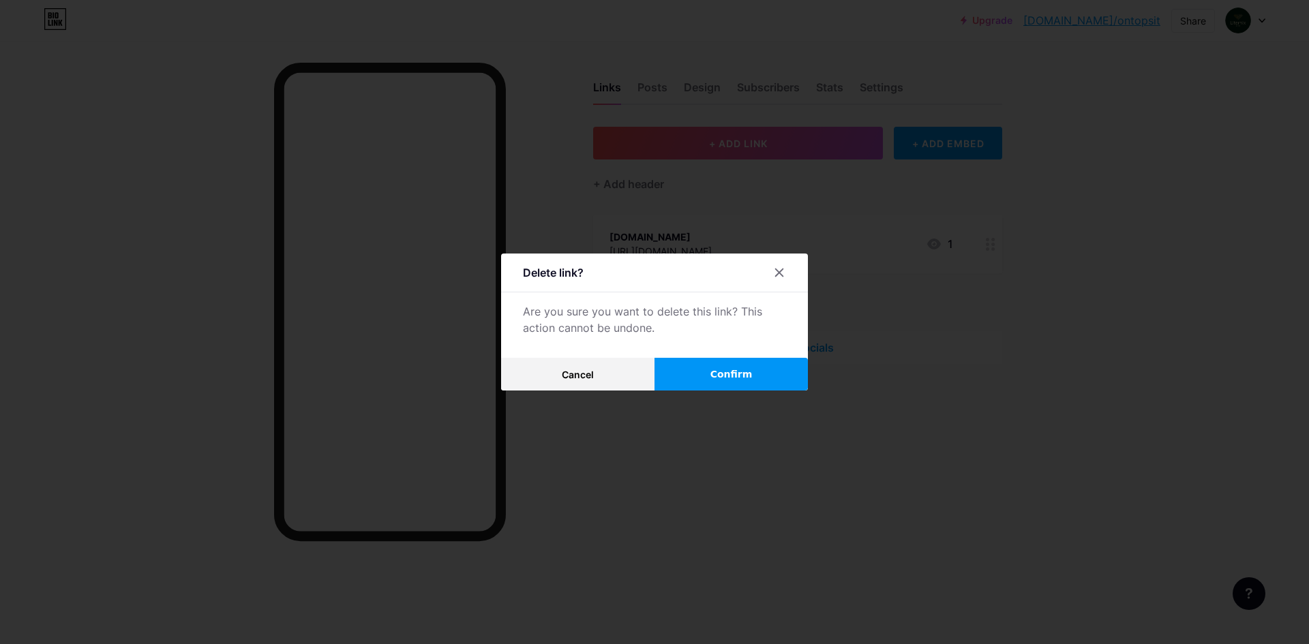
click at [694, 383] on button "Confirm" at bounding box center [731, 374] width 153 height 33
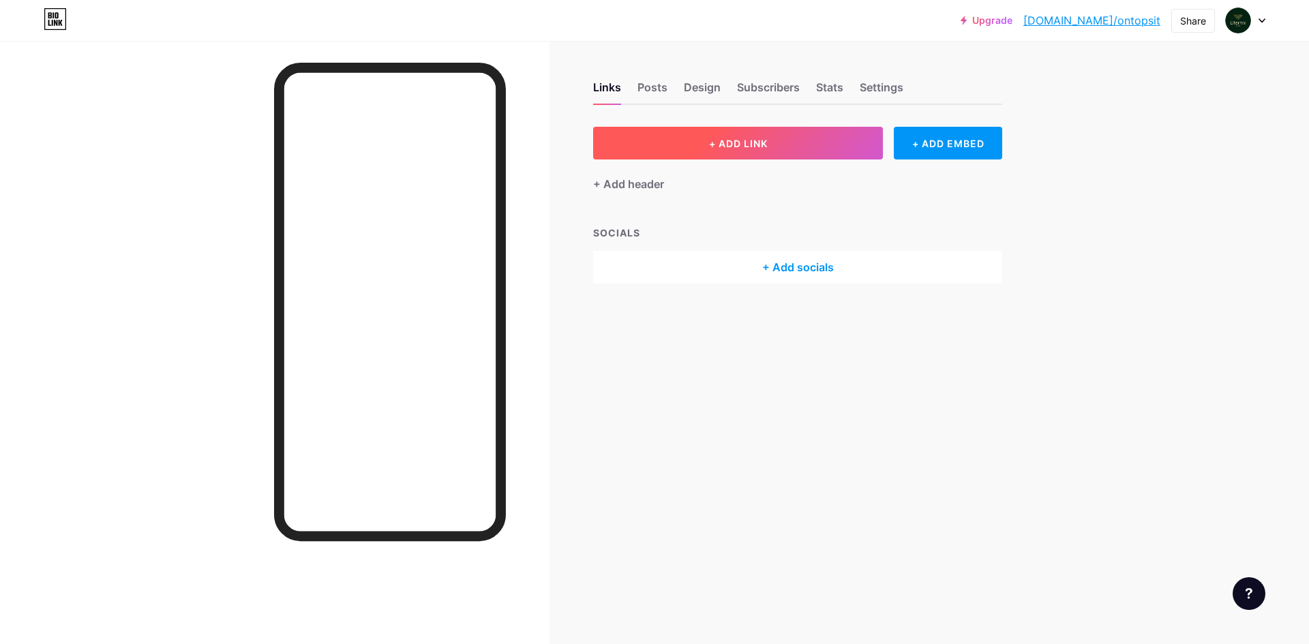
click at [705, 153] on button "+ ADD LINK" at bounding box center [738, 143] width 290 height 33
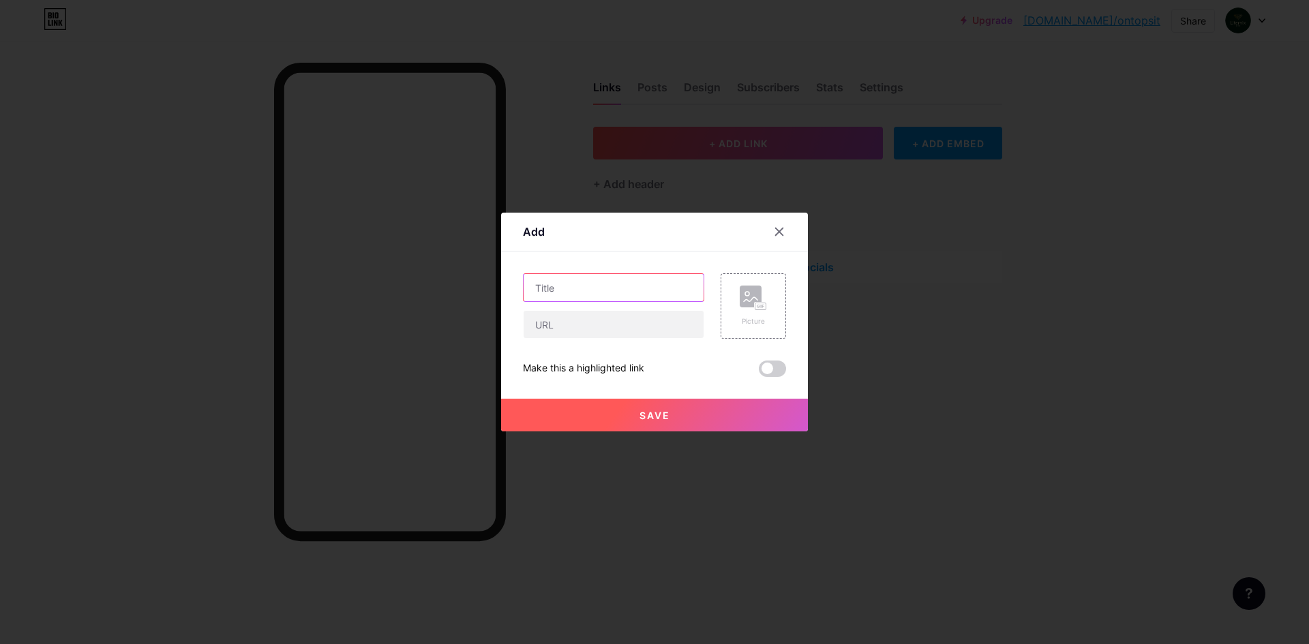
click at [599, 293] on input "text" at bounding box center [614, 287] width 180 height 27
type input "Discord Link"
click at [619, 327] on input "text" at bounding box center [614, 324] width 180 height 27
paste input "[URL][DOMAIN_NAME]"
type input "[URL][DOMAIN_NAME]"
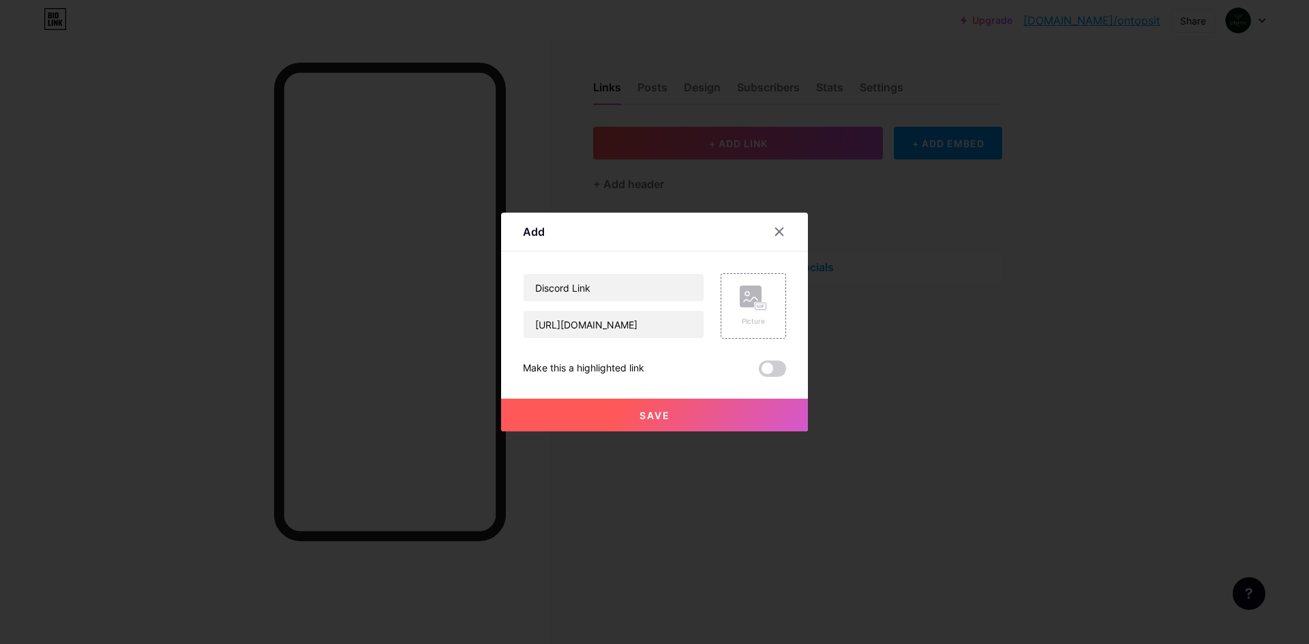
click at [711, 413] on button "Save" at bounding box center [654, 415] width 307 height 33
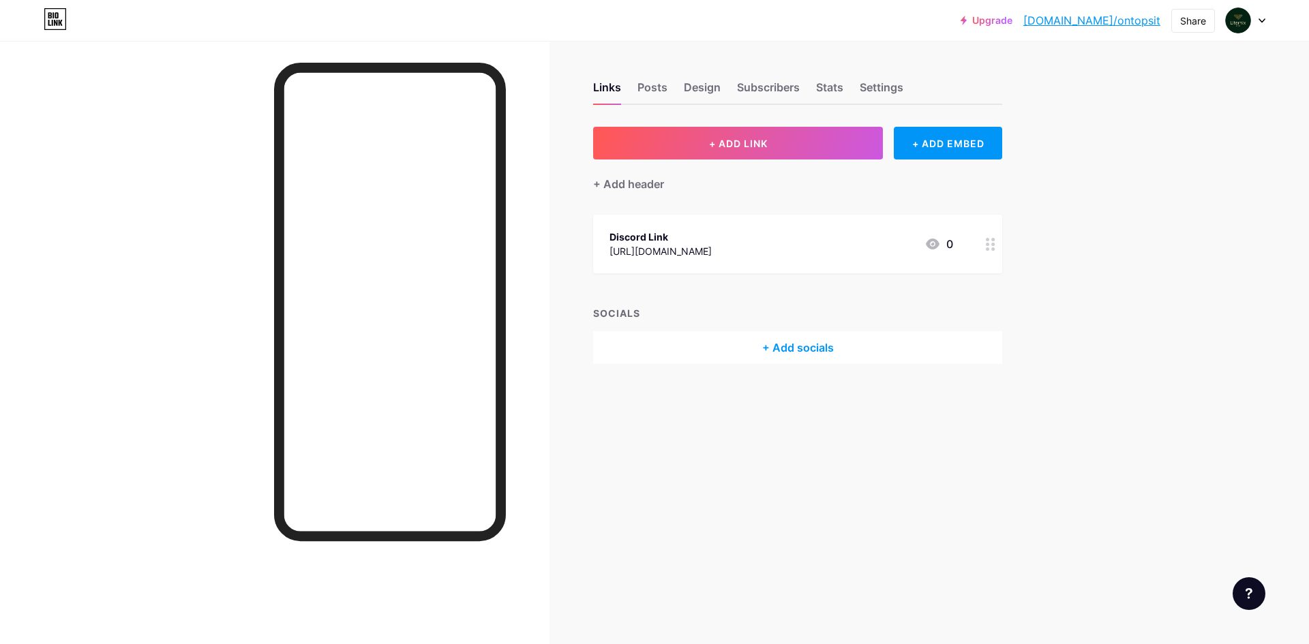
click at [686, 252] on div "[URL][DOMAIN_NAME]" at bounding box center [661, 251] width 102 height 14
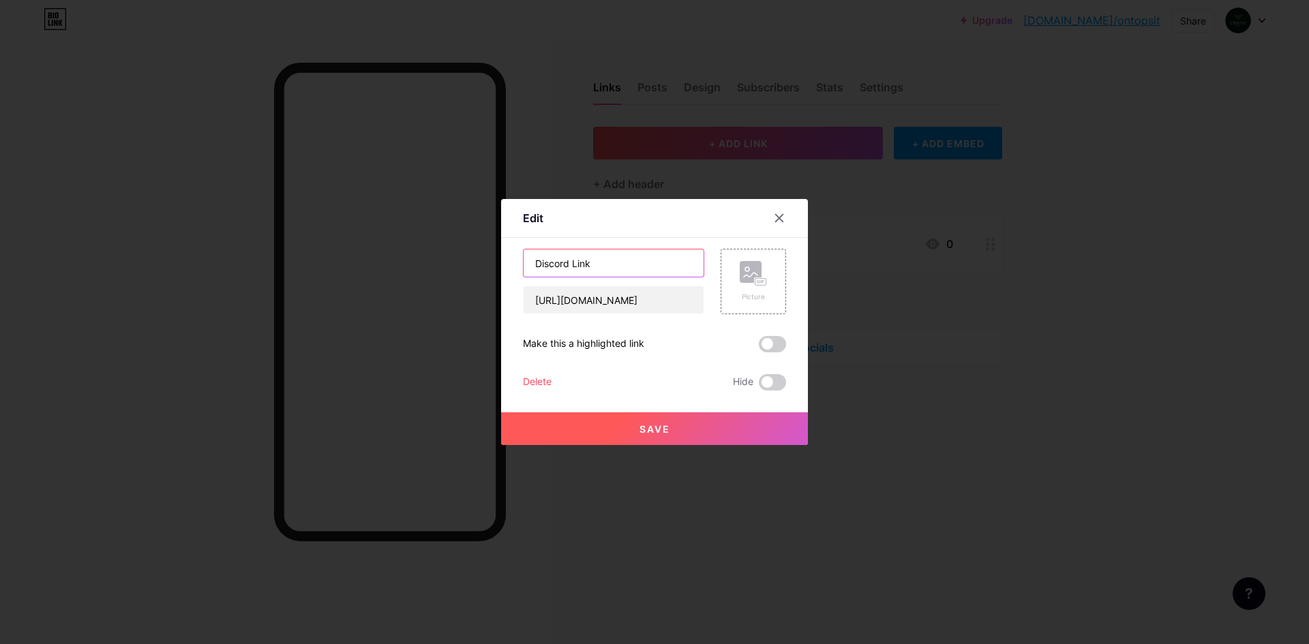
click at [643, 274] on input "Discord Link" at bounding box center [614, 263] width 180 height 27
type input "Discord"
click at [628, 424] on button "Save" at bounding box center [654, 429] width 307 height 33
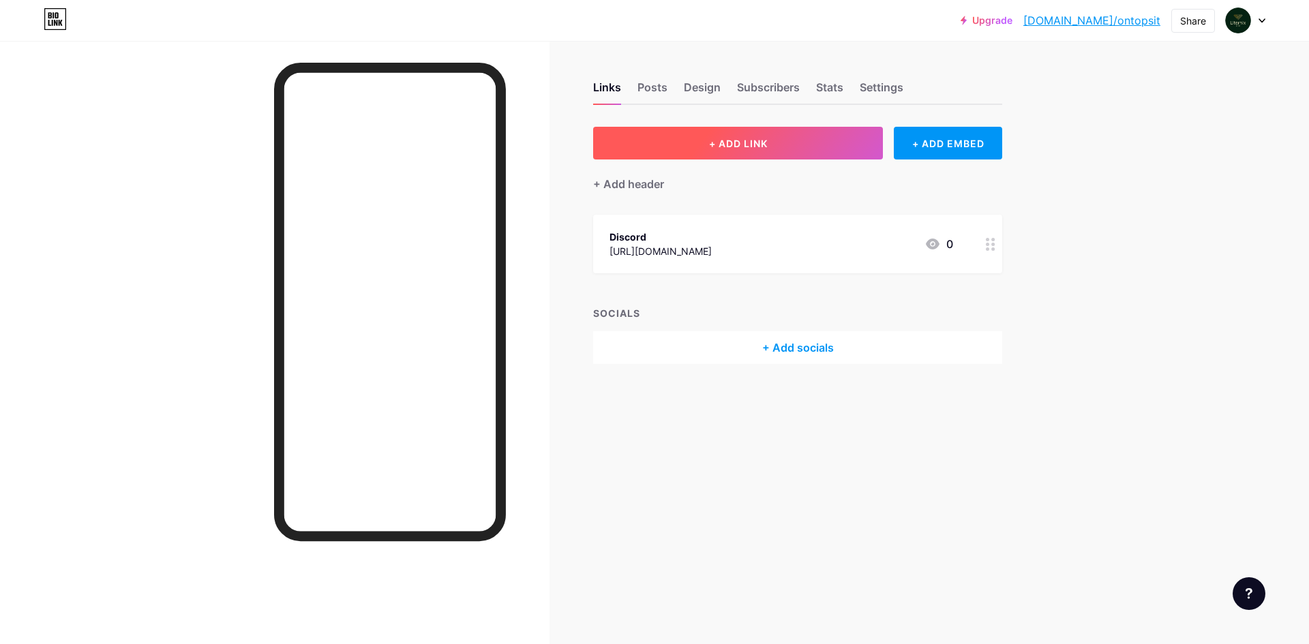
click at [656, 151] on button "+ ADD LINK" at bounding box center [738, 143] width 290 height 33
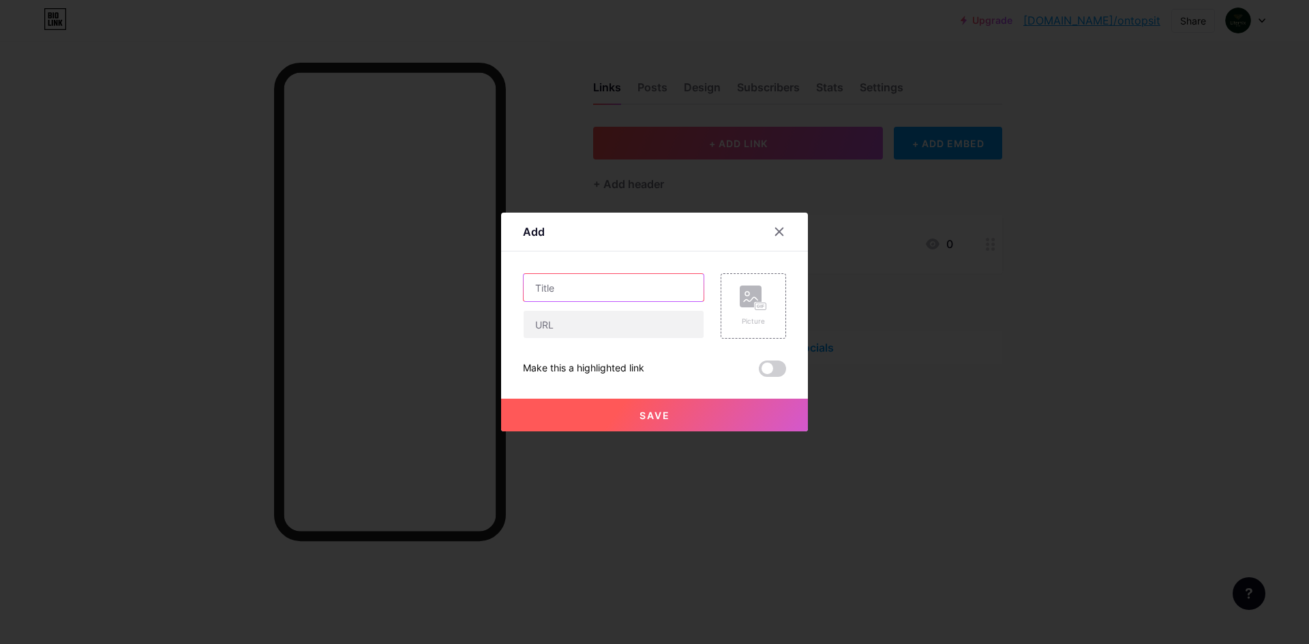
click at [625, 289] on input "text" at bounding box center [614, 287] width 180 height 27
click at [641, 327] on input "text" at bounding box center [614, 324] width 180 height 27
click at [647, 292] on input "text" at bounding box center [614, 287] width 180 height 27
click at [602, 327] on input "text" at bounding box center [614, 324] width 180 height 27
click at [655, 298] on input "Join For Beaming" at bounding box center [614, 287] width 180 height 27
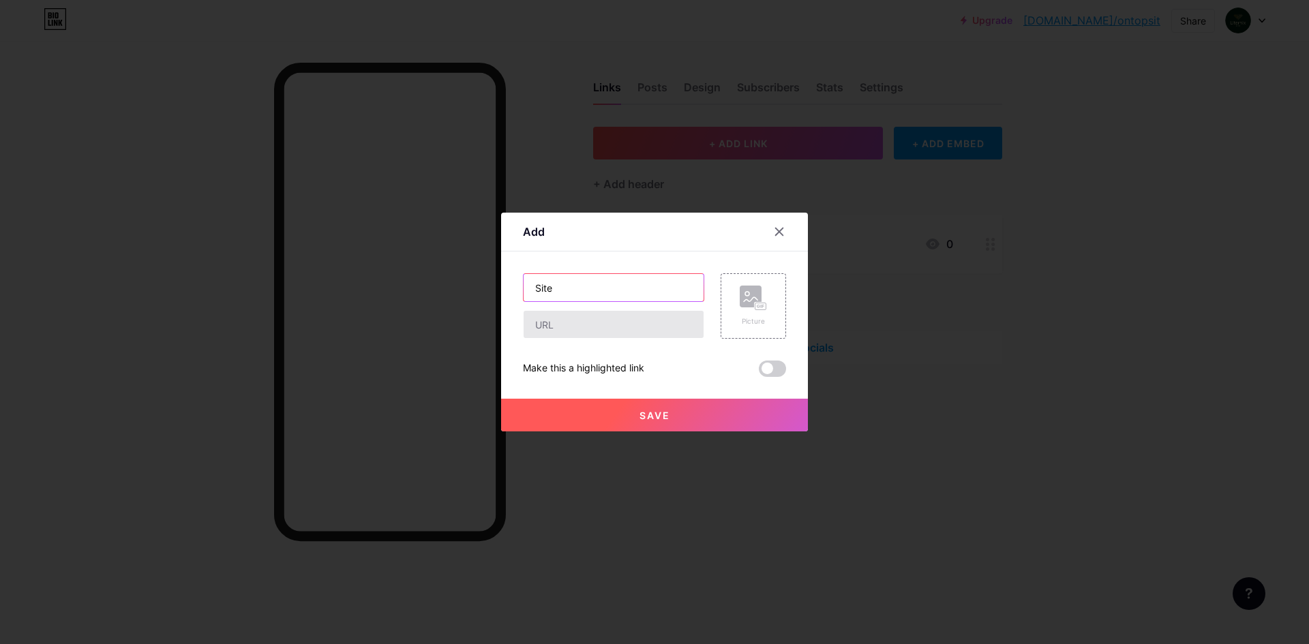
type input "Site"
click at [634, 331] on input "text" at bounding box center [614, 324] width 180 height 27
paste input "[URL][DOMAIN_NAME]"
type input "[URL][DOMAIN_NAME]"
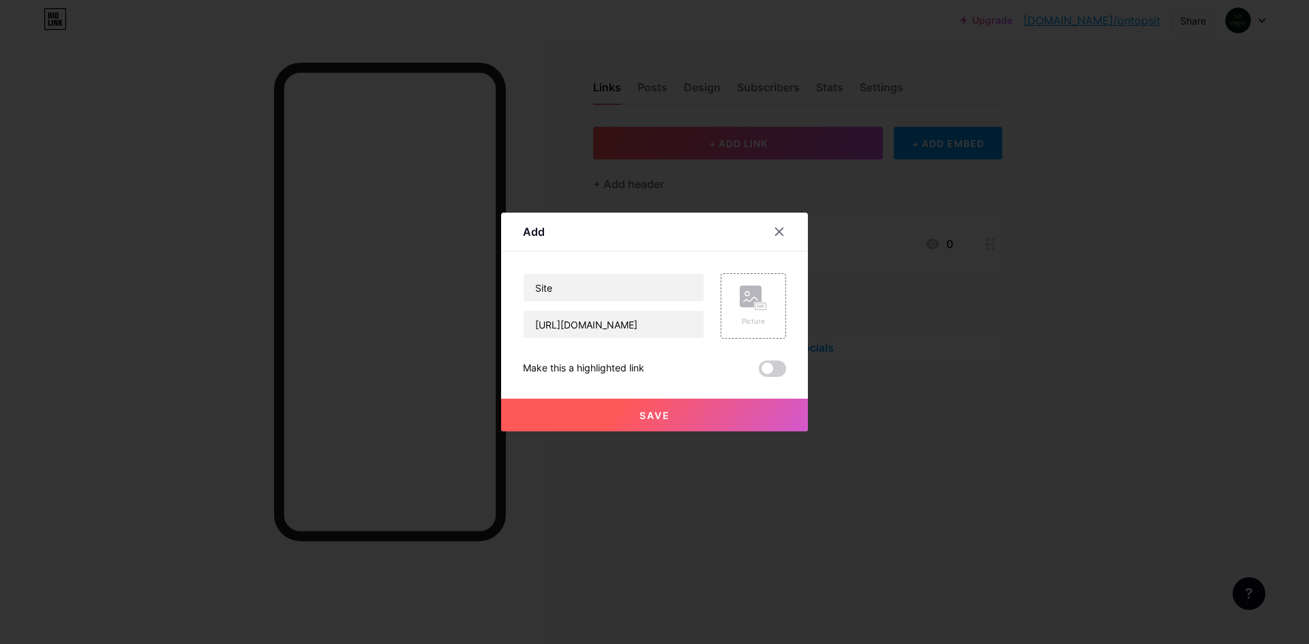
scroll to position [0, 0]
click at [619, 406] on button "Save" at bounding box center [654, 415] width 307 height 33
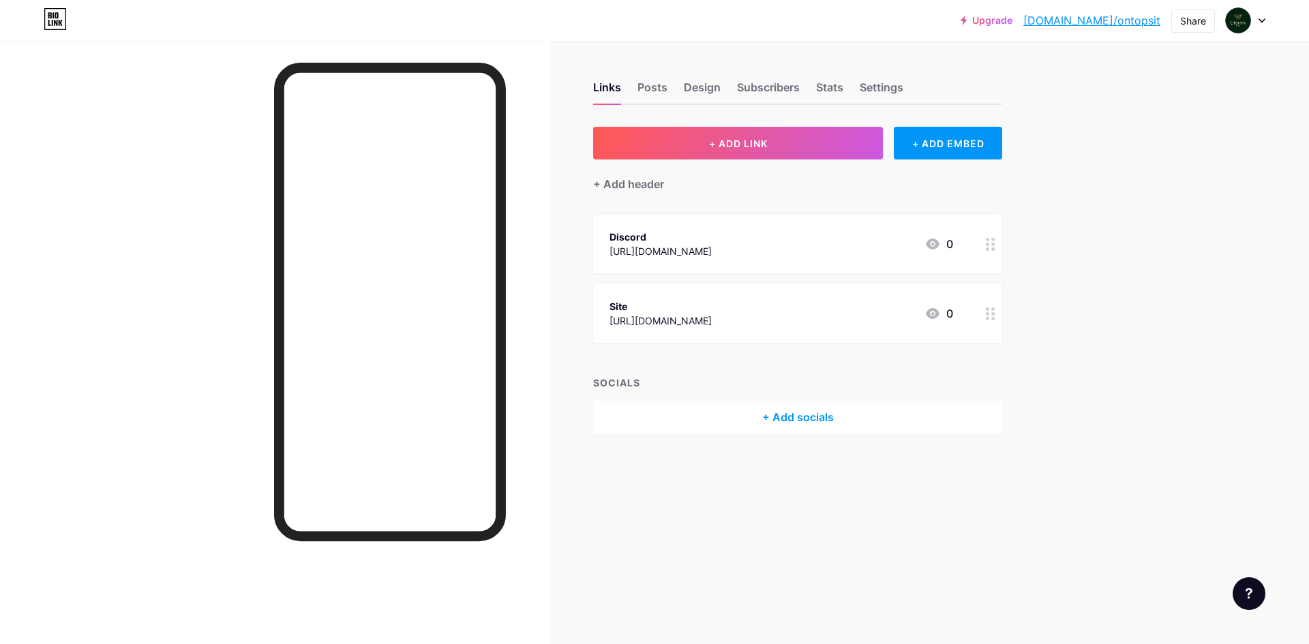
click at [1095, 18] on link "[DOMAIN_NAME]/ontopsit" at bounding box center [1092, 20] width 137 height 16
